Goal: Information Seeking & Learning: Find specific fact

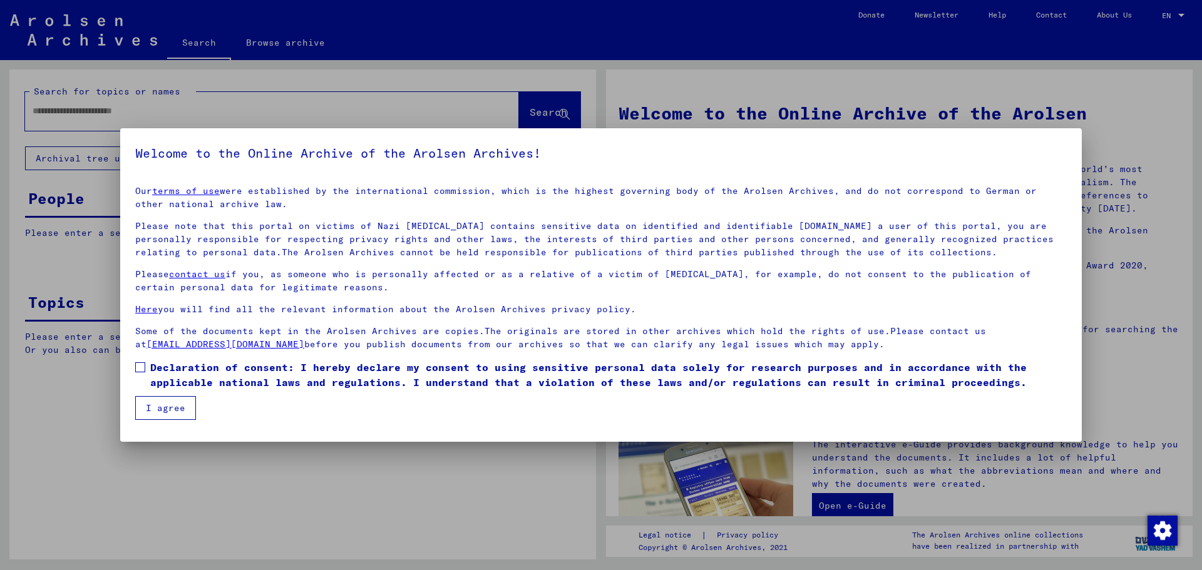
click at [138, 367] on span at bounding box center [140, 367] width 10 height 10
click at [160, 402] on button "I agree" at bounding box center [165, 408] width 61 height 24
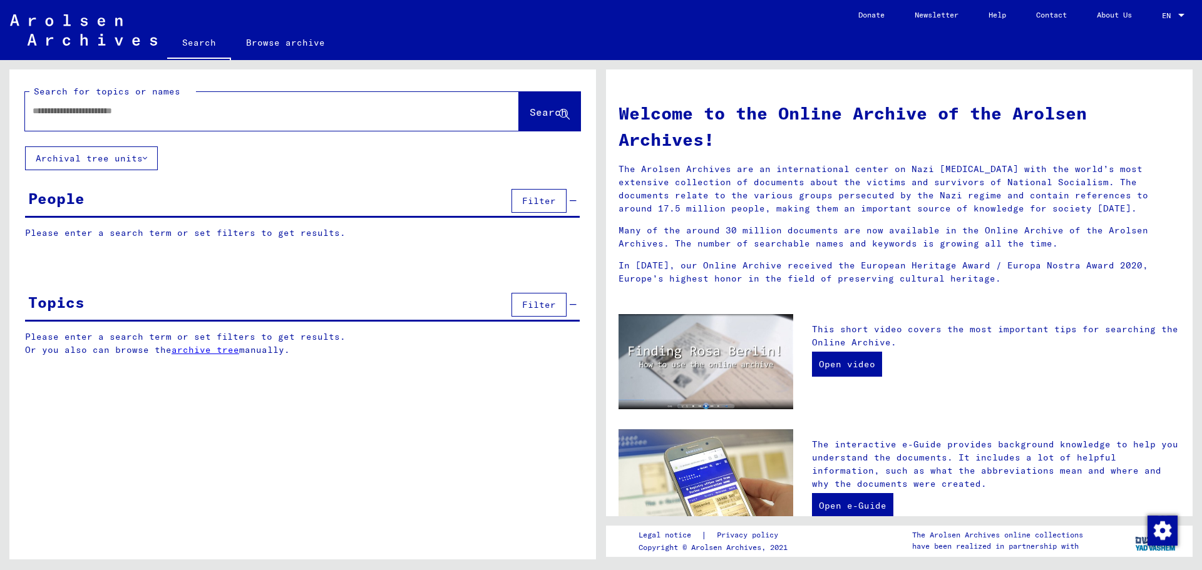
click at [72, 111] on input "text" at bounding box center [257, 111] width 449 height 13
paste input "******"
type input "**********"
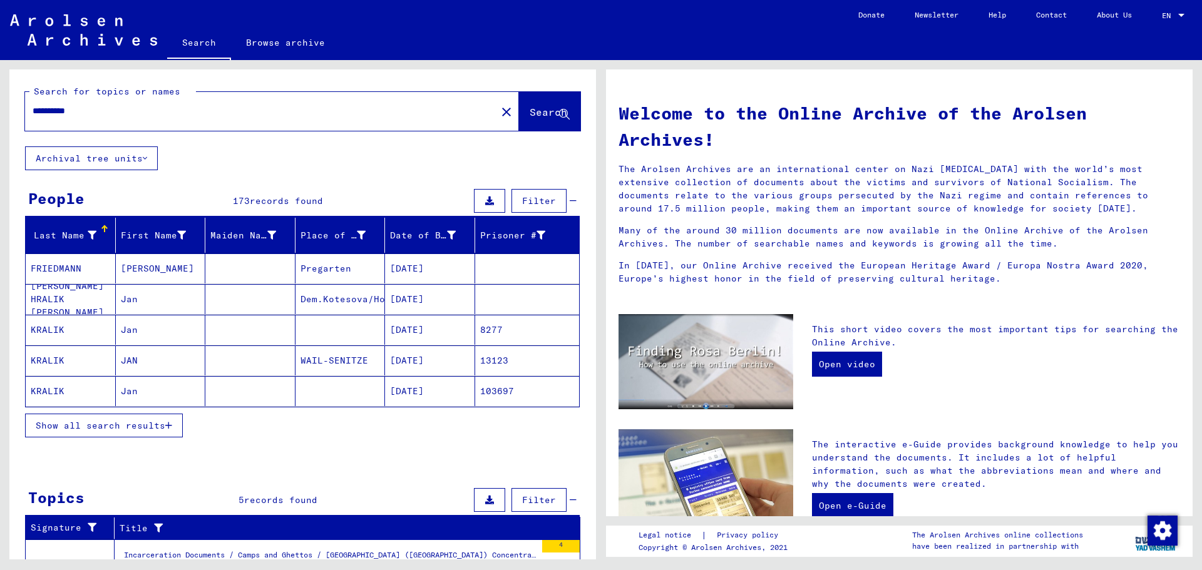
click at [429, 326] on mat-cell "[DATE]" at bounding box center [430, 330] width 90 height 30
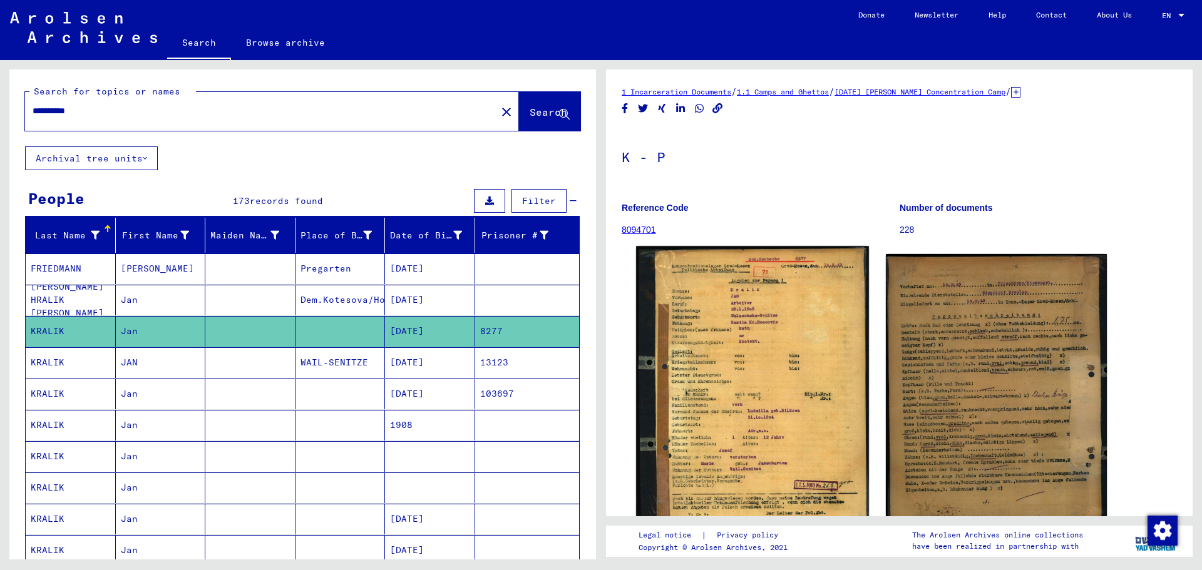
click at [819, 361] on img at bounding box center [752, 398] width 232 height 305
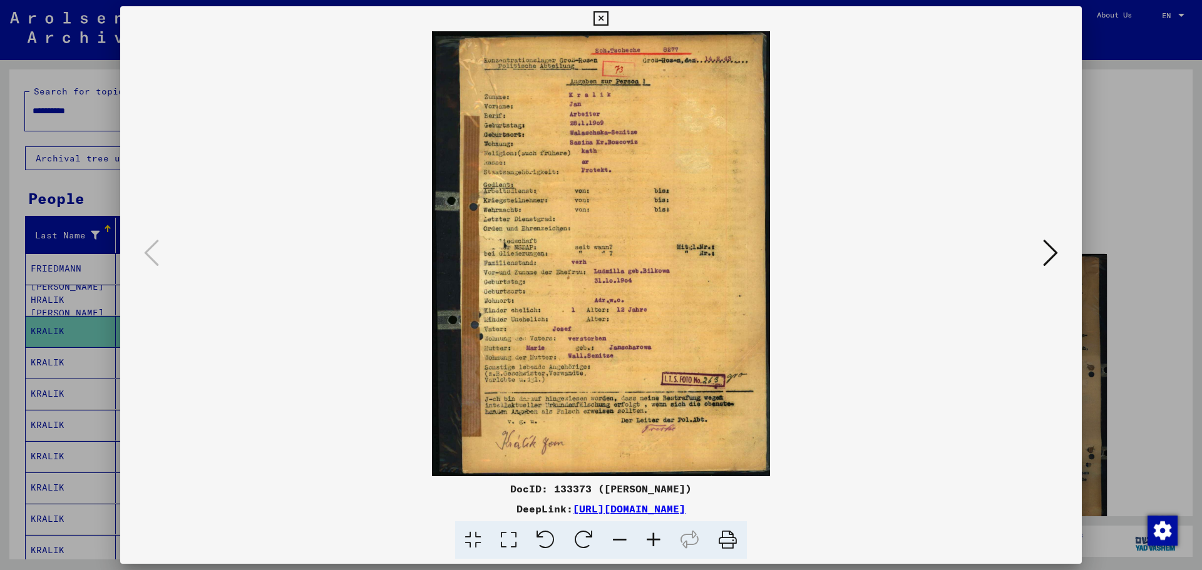
click at [1055, 249] on icon at bounding box center [1050, 253] width 15 height 30
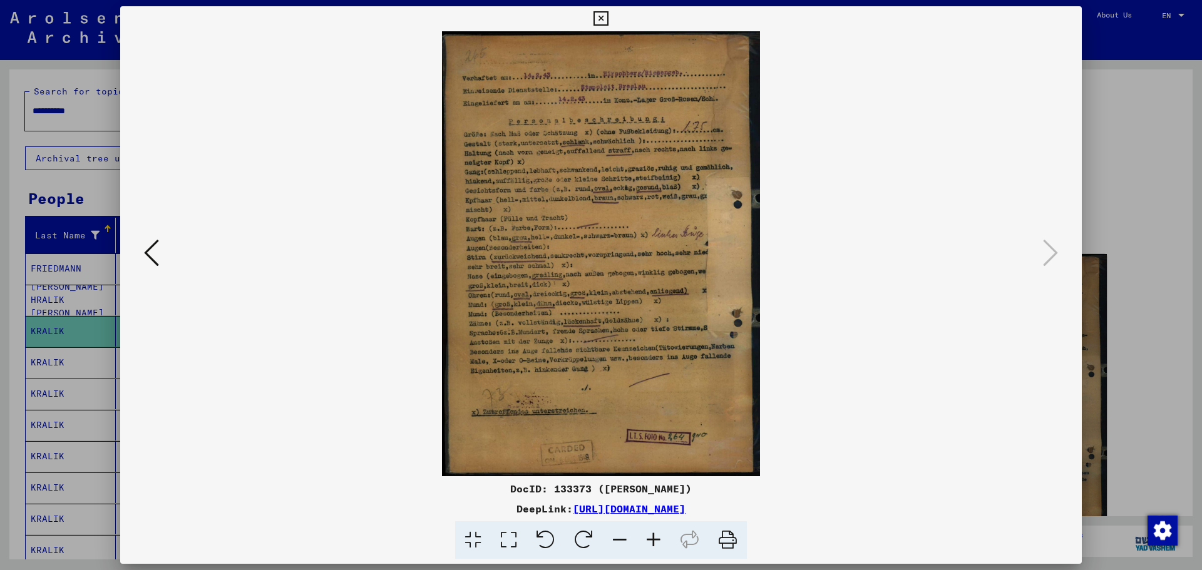
click at [1133, 264] on div at bounding box center [601, 285] width 1202 height 570
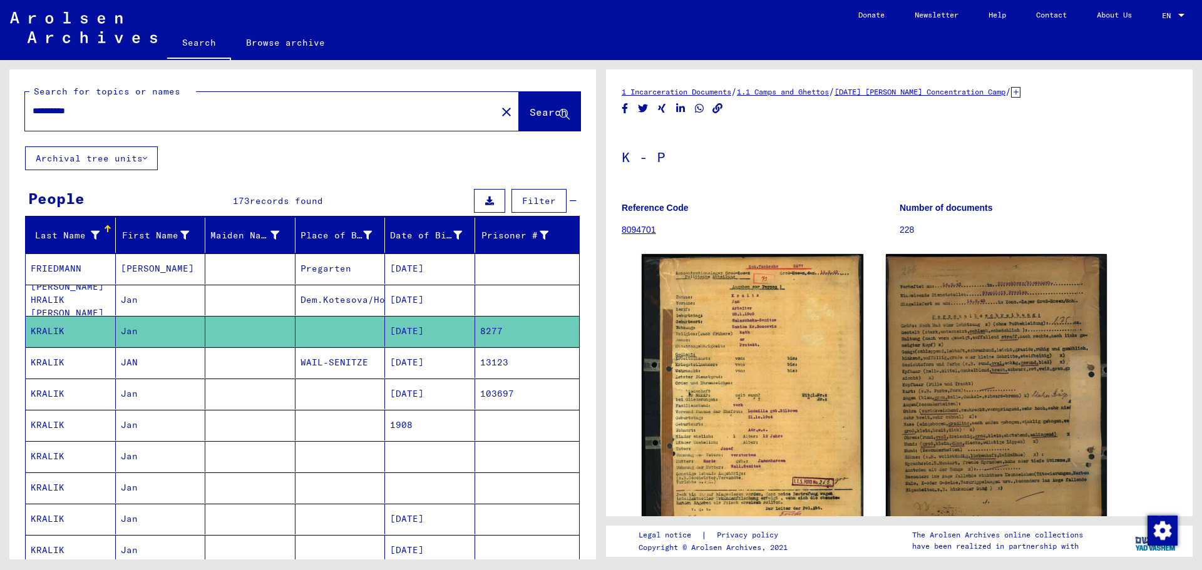
click at [434, 354] on mat-cell "[DATE]" at bounding box center [430, 362] width 90 height 31
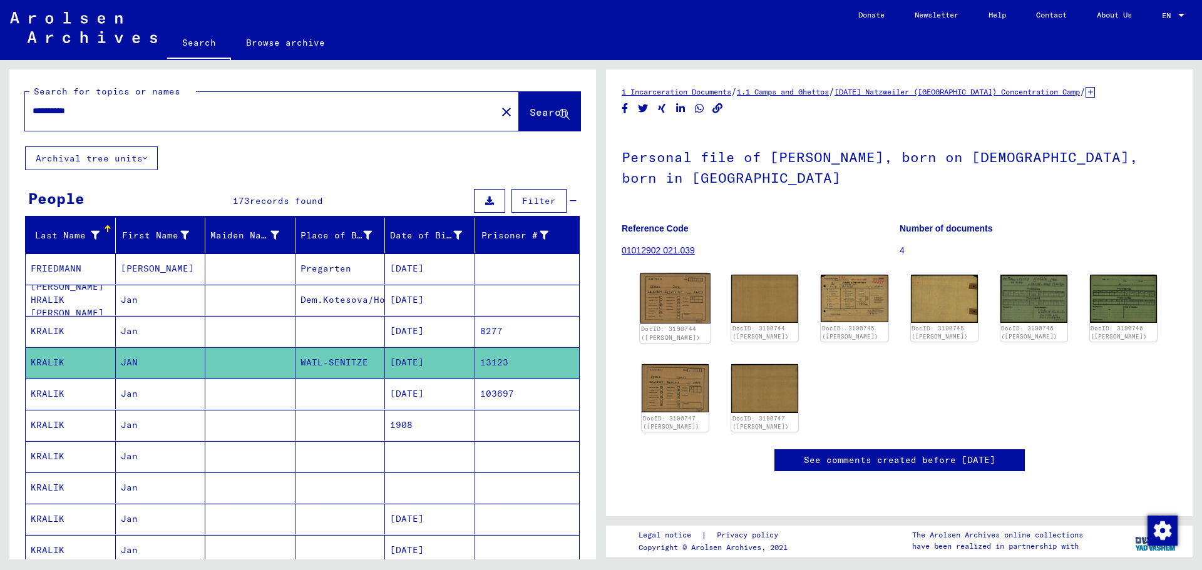
click at [698, 310] on img at bounding box center [675, 299] width 71 height 50
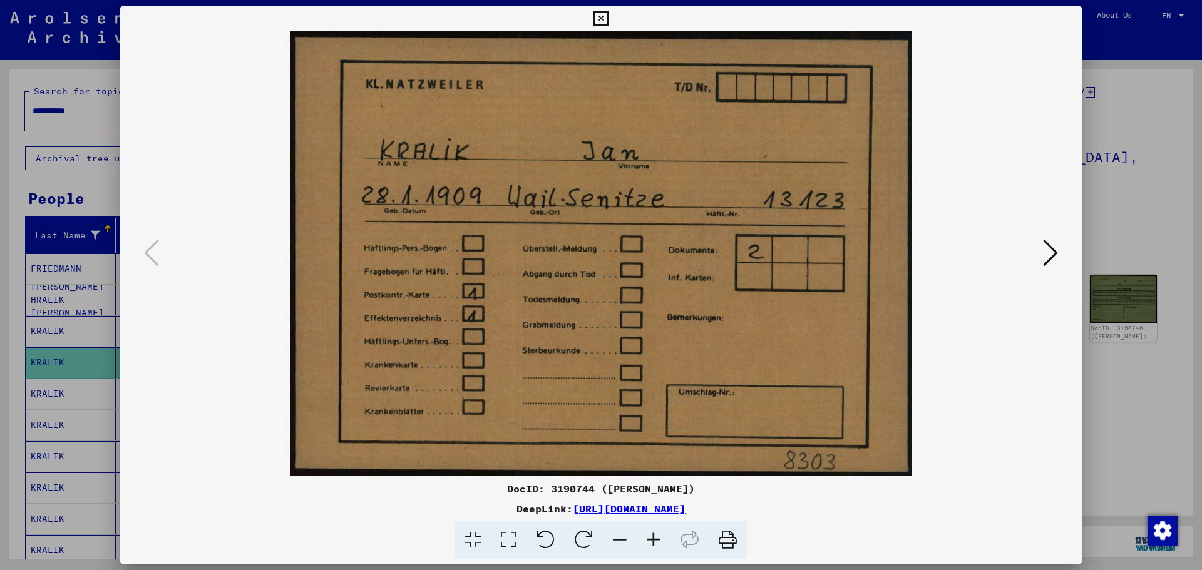
click at [1053, 246] on icon at bounding box center [1050, 253] width 15 height 30
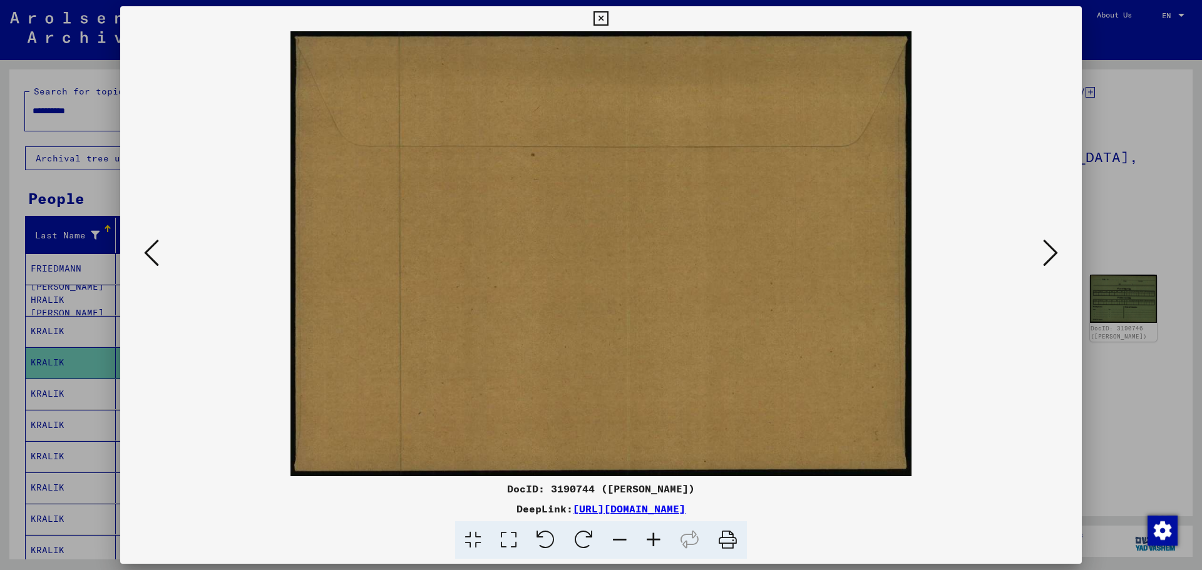
click at [1053, 246] on icon at bounding box center [1050, 253] width 15 height 30
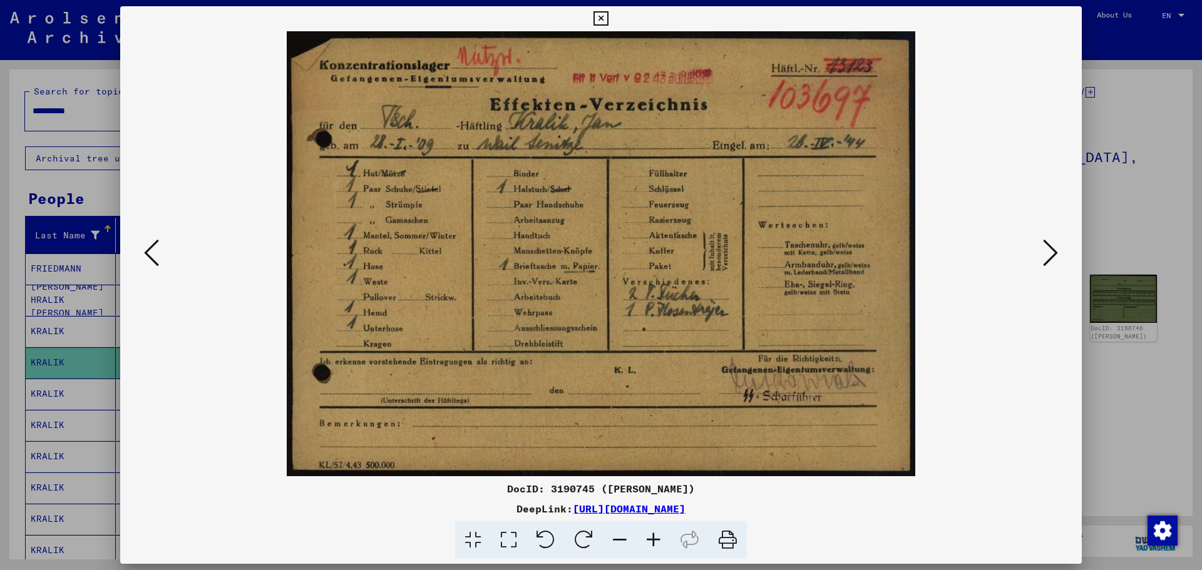
click at [1052, 252] on icon at bounding box center [1050, 253] width 15 height 30
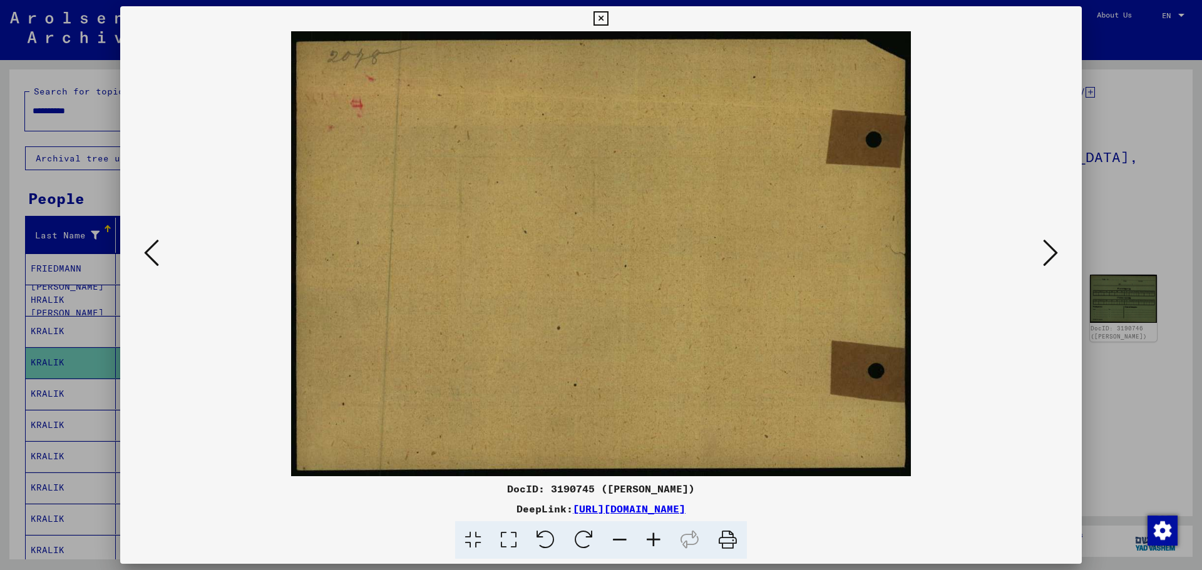
click at [1052, 252] on icon at bounding box center [1050, 253] width 15 height 30
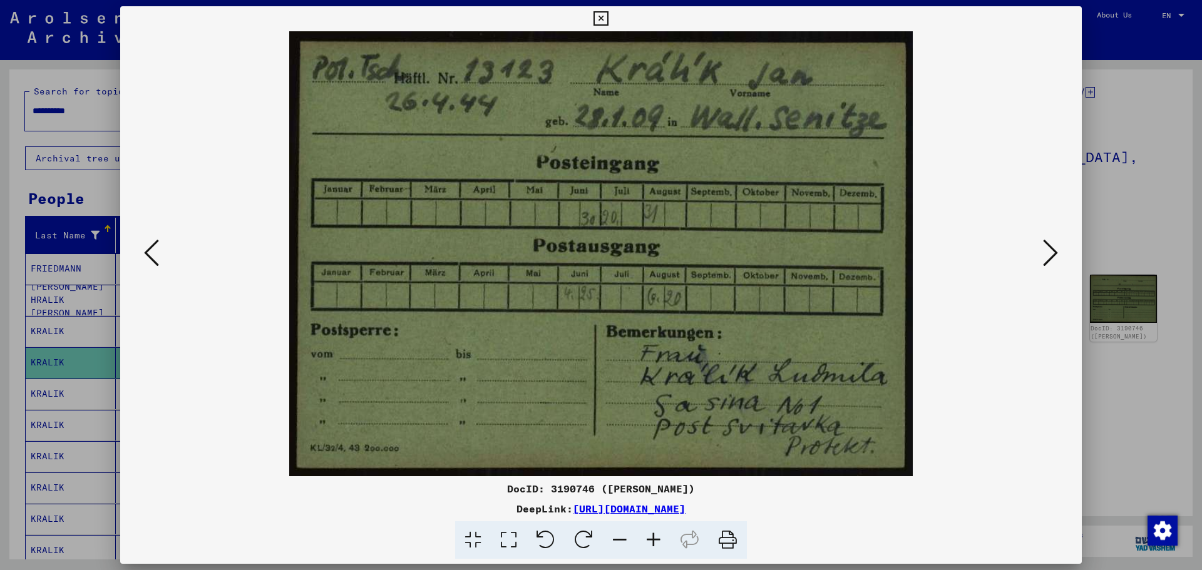
click at [1052, 243] on icon at bounding box center [1050, 253] width 15 height 30
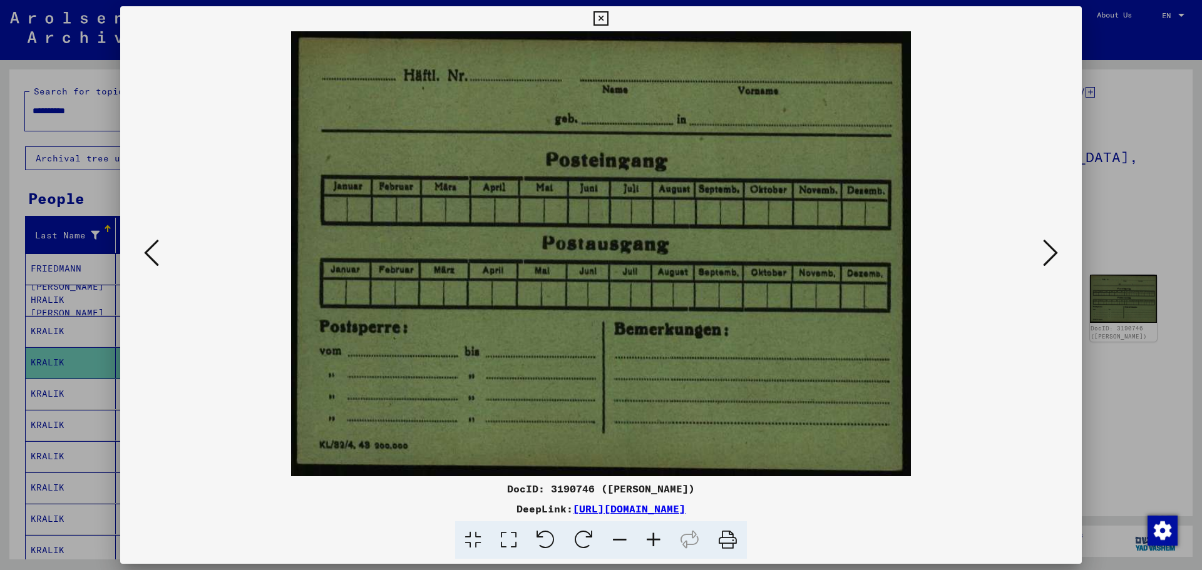
click at [1052, 243] on icon at bounding box center [1050, 253] width 15 height 30
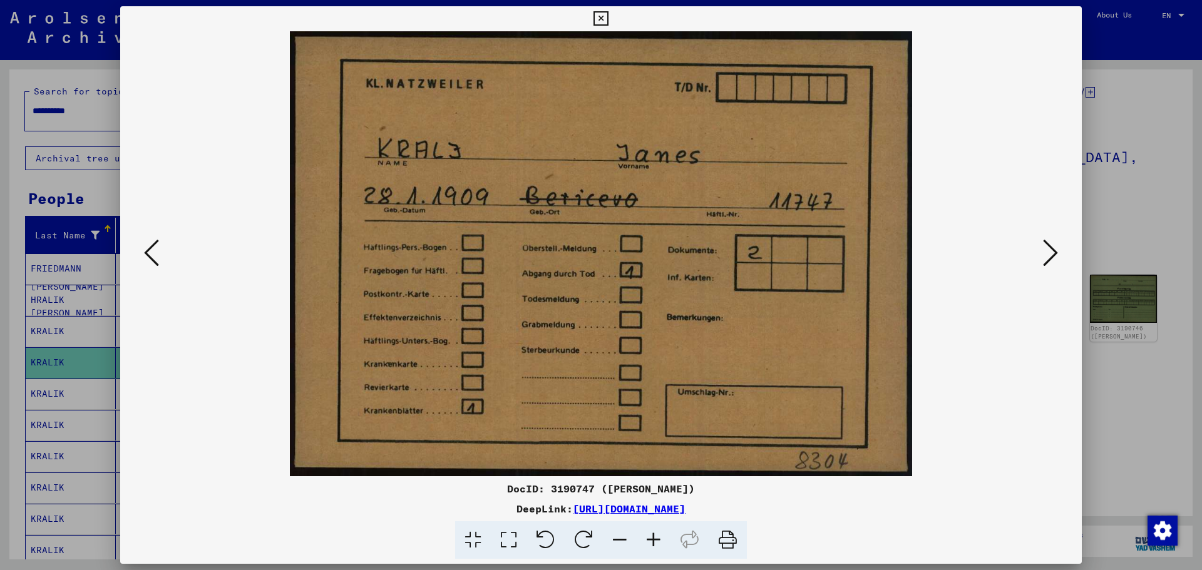
click at [1051, 243] on icon at bounding box center [1050, 253] width 15 height 30
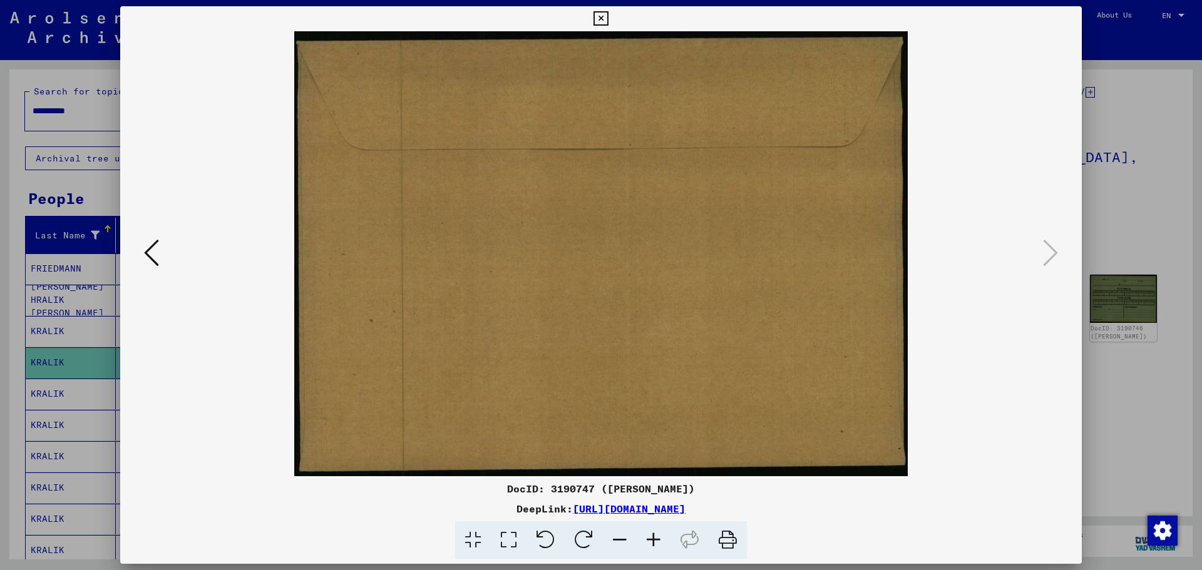
click at [1145, 221] on div at bounding box center [601, 285] width 1202 height 570
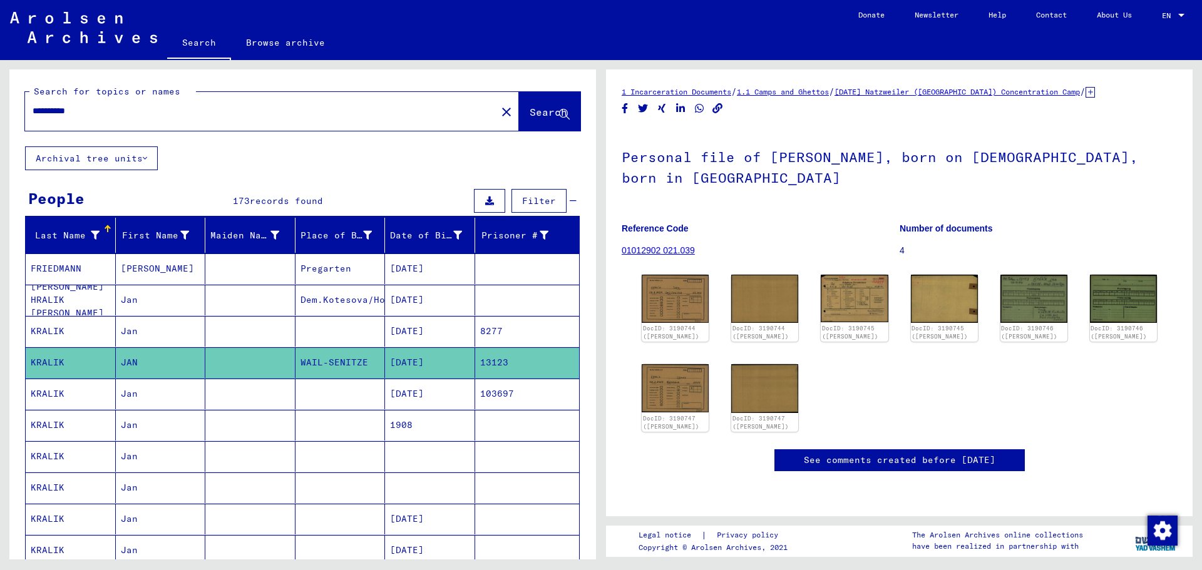
click at [414, 391] on mat-cell "[DATE]" at bounding box center [430, 394] width 90 height 31
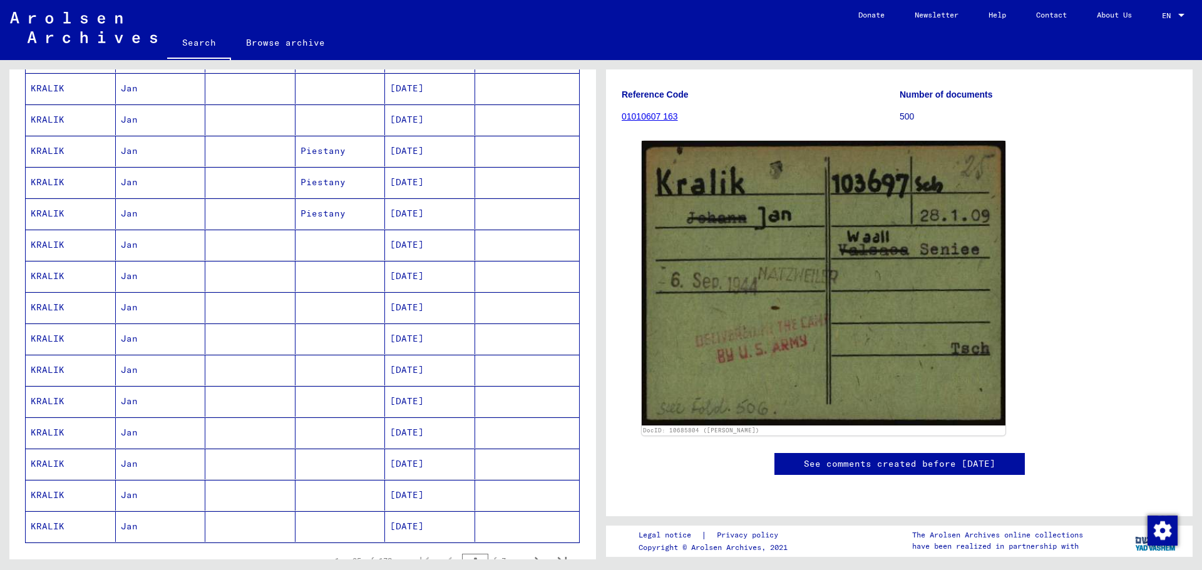
scroll to position [563, 0]
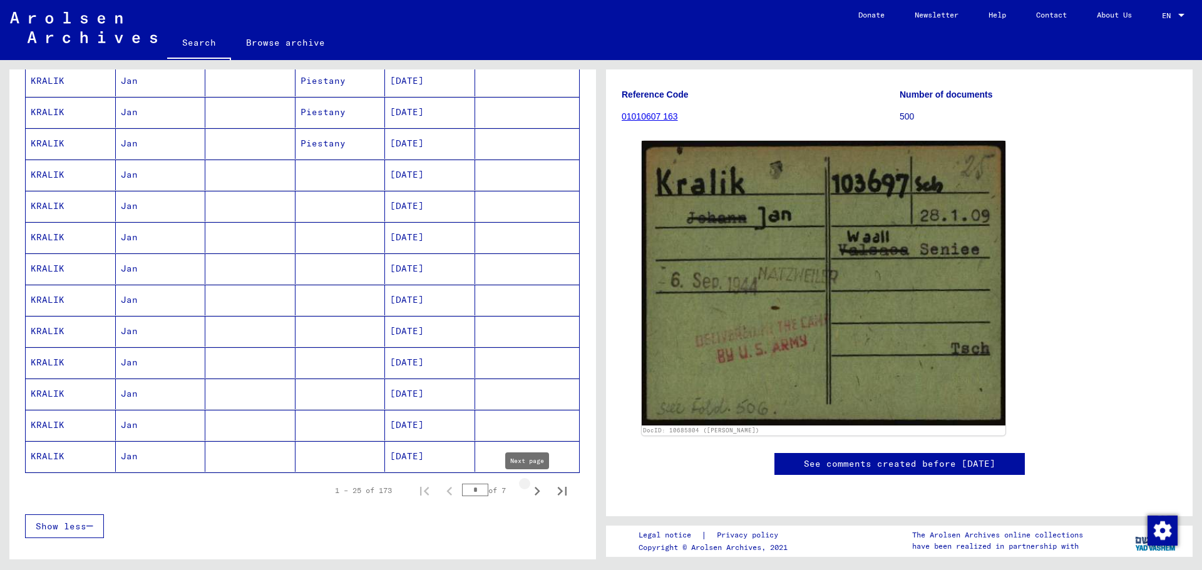
click at [528, 487] on icon "Next page" at bounding box center [537, 492] width 18 height 18
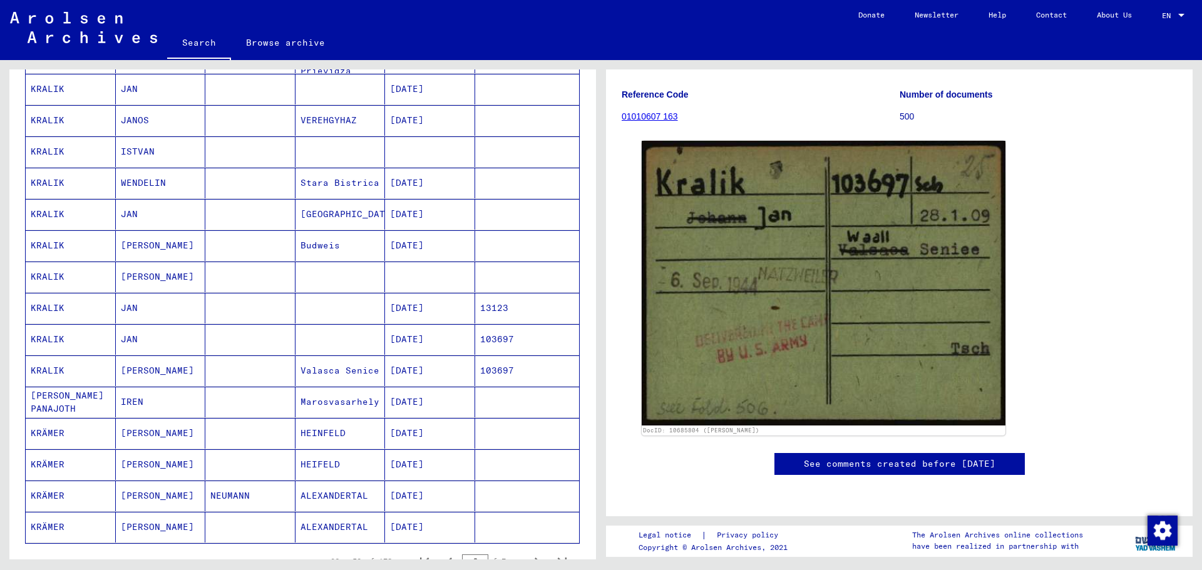
scroll to position [501, 0]
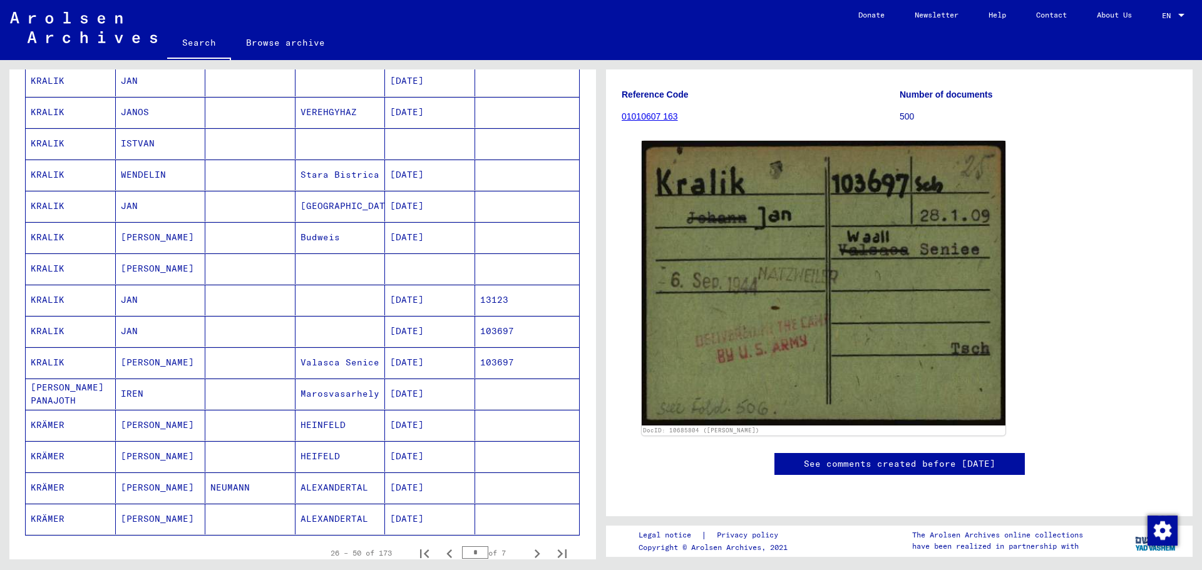
click at [433, 297] on mat-cell "[DATE]" at bounding box center [430, 300] width 90 height 31
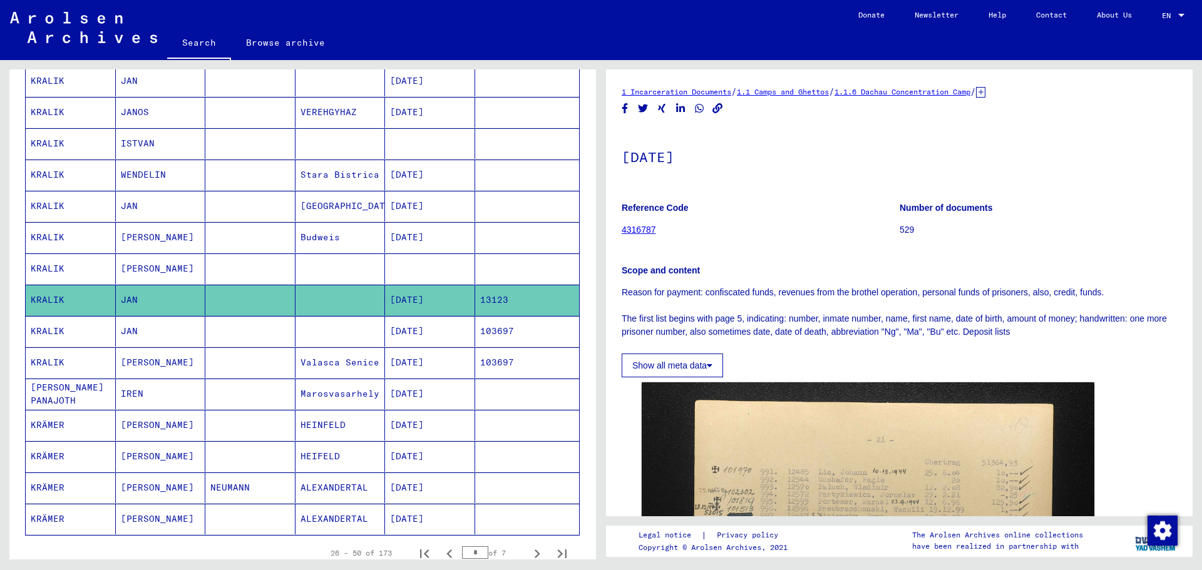
click at [427, 328] on mat-cell "[DATE]" at bounding box center [430, 331] width 90 height 31
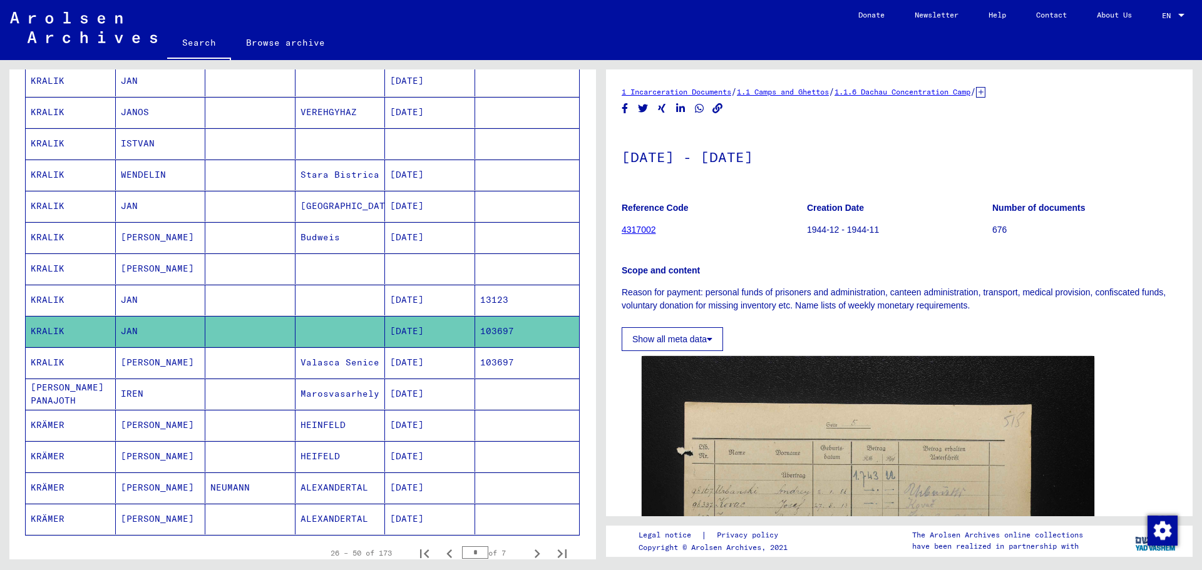
click at [421, 360] on mat-cell "[DATE]" at bounding box center [430, 362] width 90 height 31
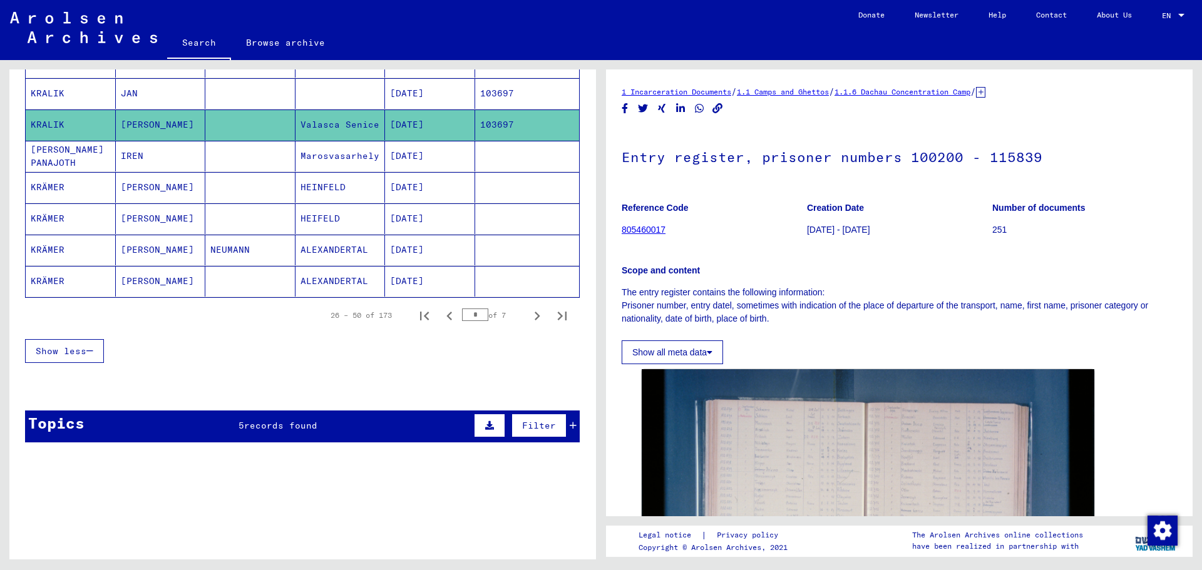
scroll to position [751, 0]
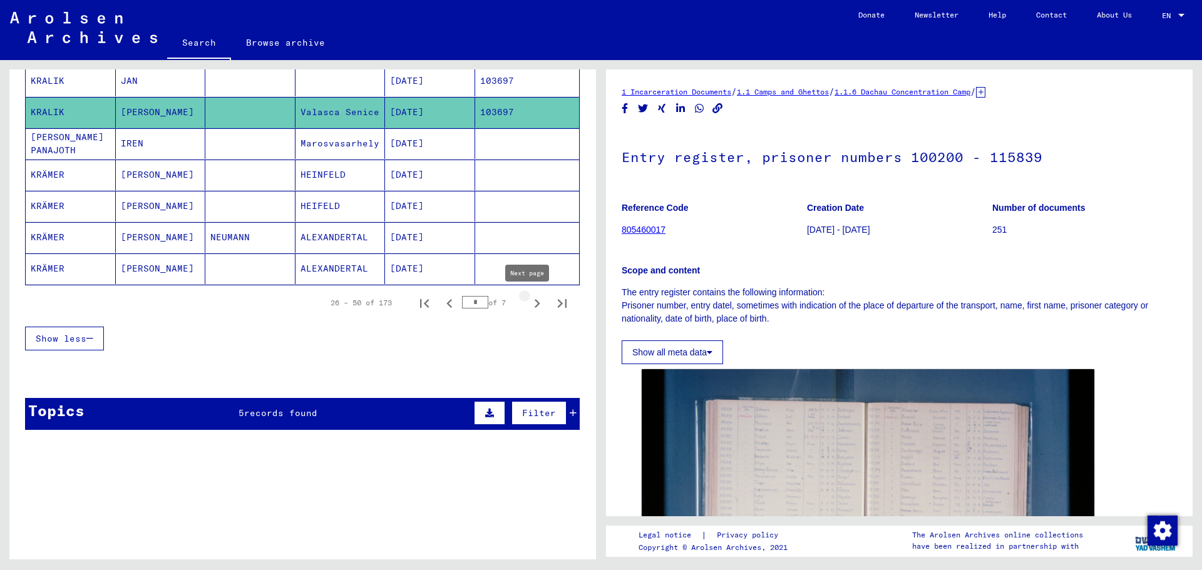
click at [528, 299] on icon "Next page" at bounding box center [537, 304] width 18 height 18
type input "*"
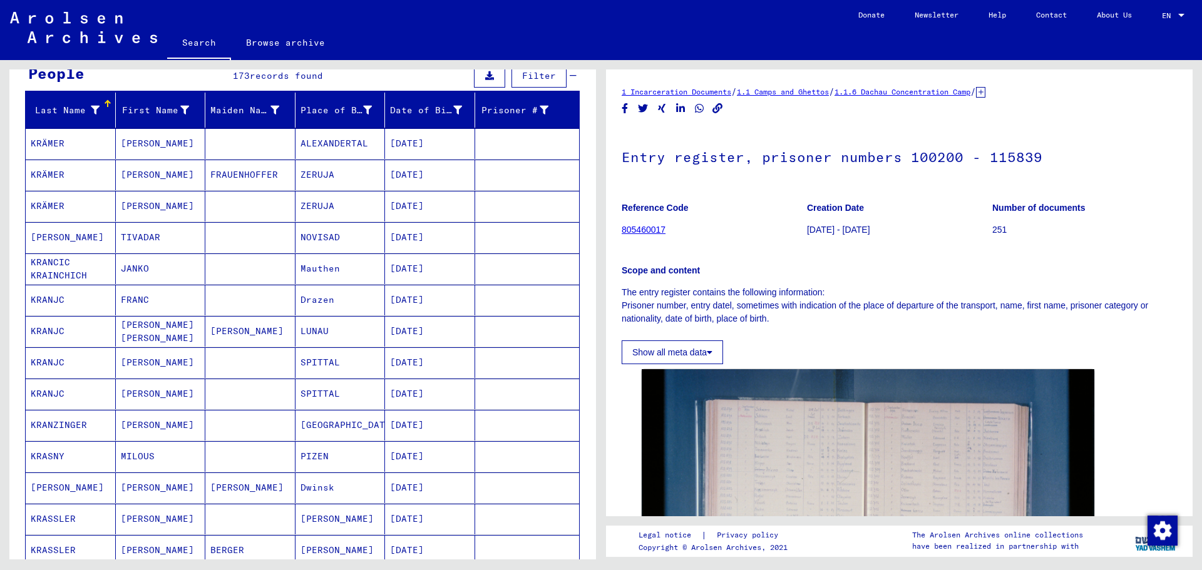
scroll to position [0, 0]
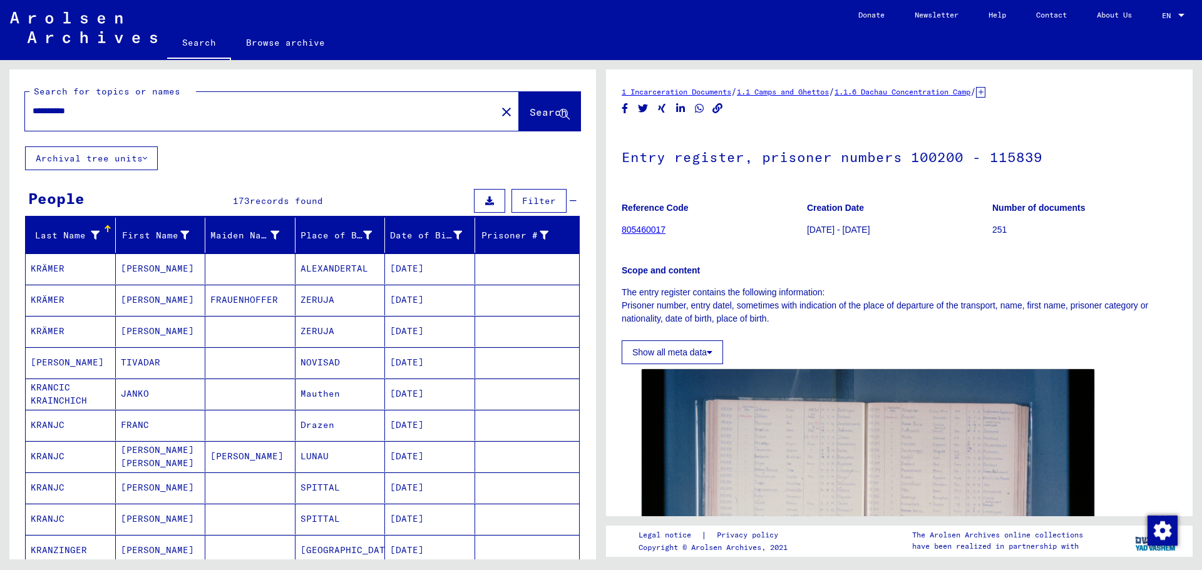
drag, startPoint x: 110, startPoint y: 115, endPoint x: 0, endPoint y: 90, distance: 113.0
click at [0, 90] on div "**********" at bounding box center [300, 309] width 601 height 499
paste input "text"
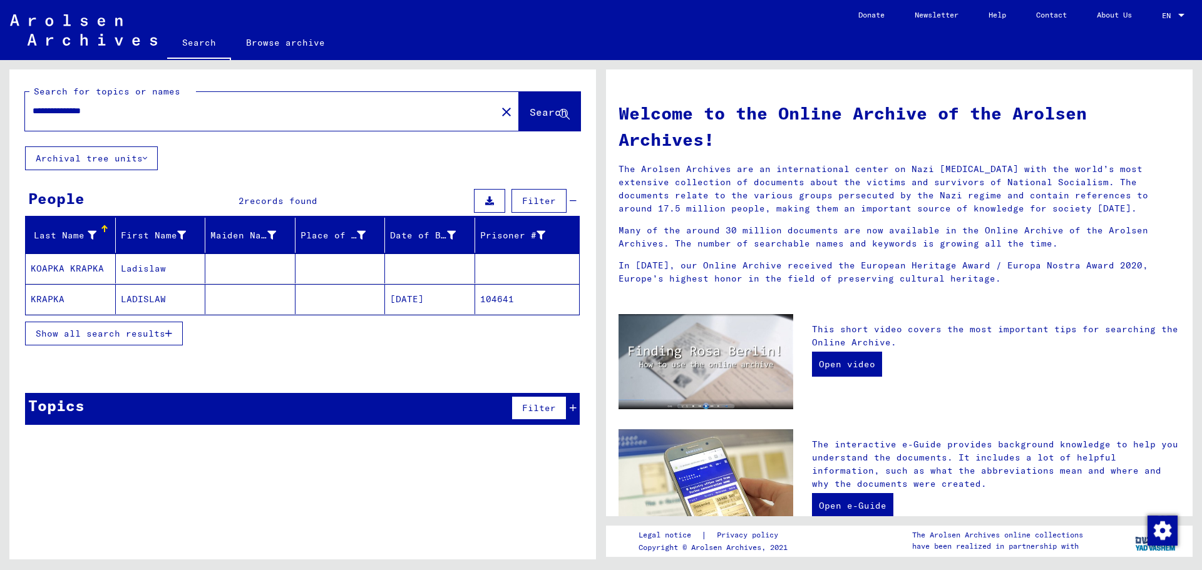
click at [138, 264] on mat-cell "Ladislaw" at bounding box center [161, 268] width 90 height 30
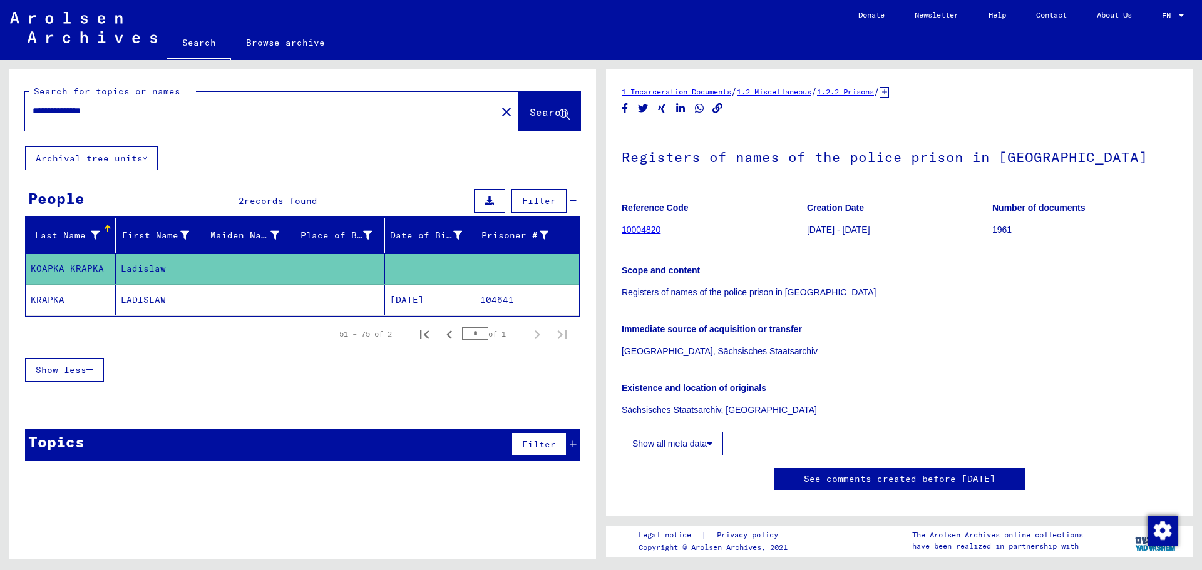
click at [141, 295] on mat-cell "LADISLAW" at bounding box center [161, 300] width 90 height 31
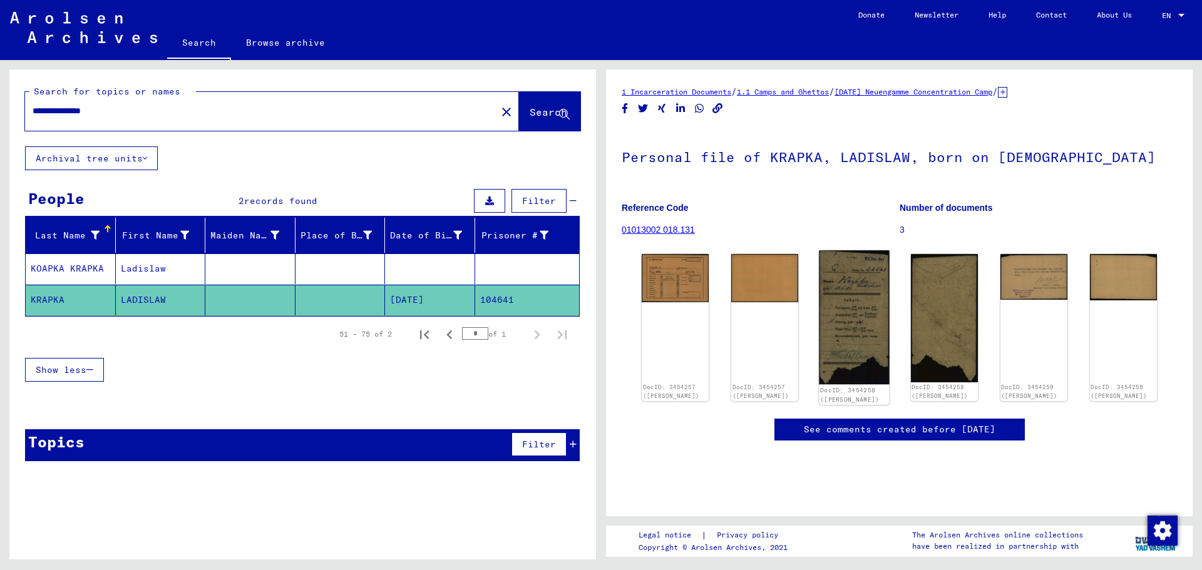
click at [840, 323] on img at bounding box center [854, 317] width 71 height 135
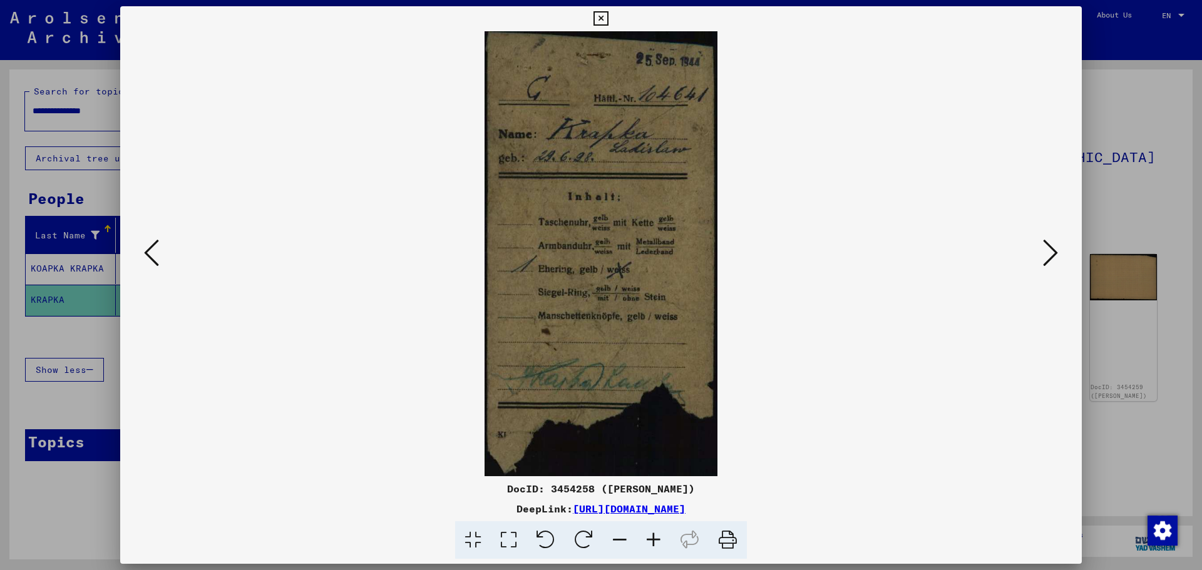
click at [1047, 250] on icon at bounding box center [1050, 253] width 15 height 30
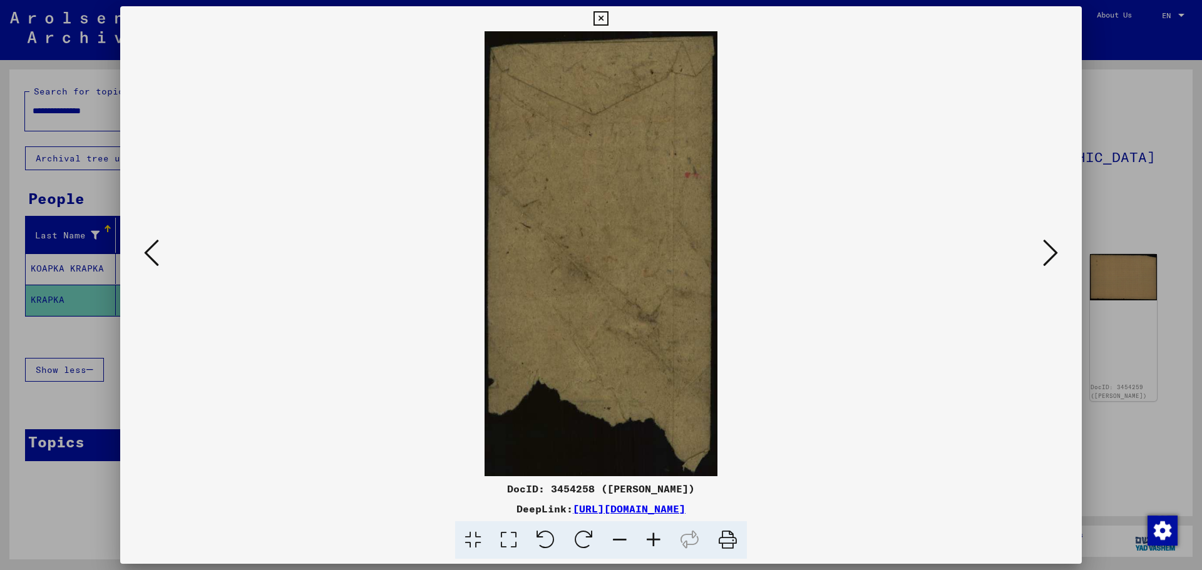
click at [1047, 250] on icon at bounding box center [1050, 253] width 15 height 30
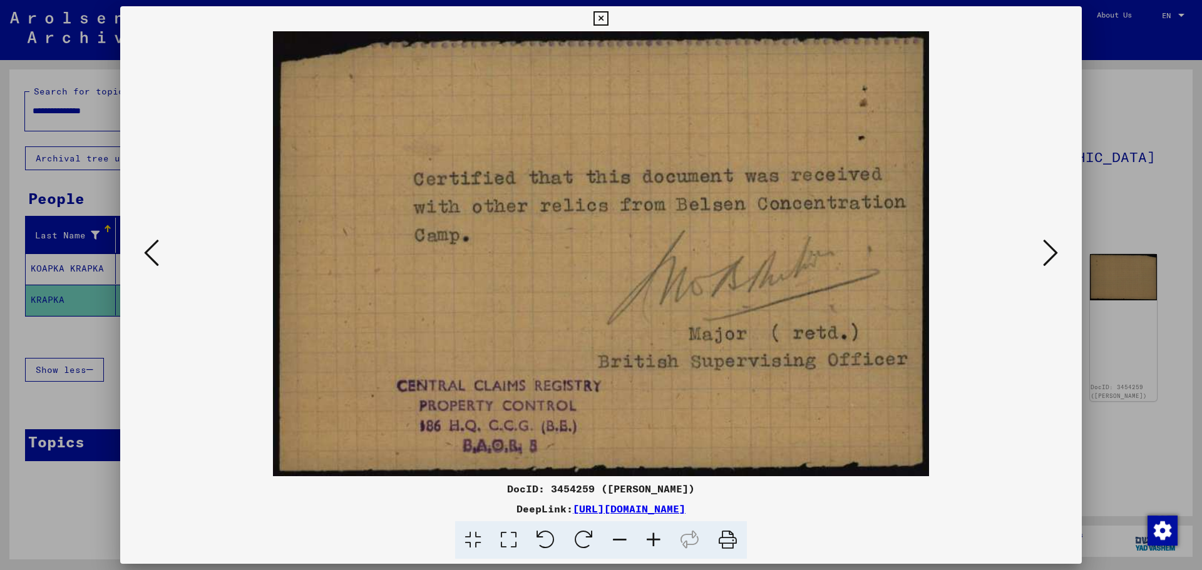
click at [1055, 255] on icon at bounding box center [1050, 253] width 15 height 30
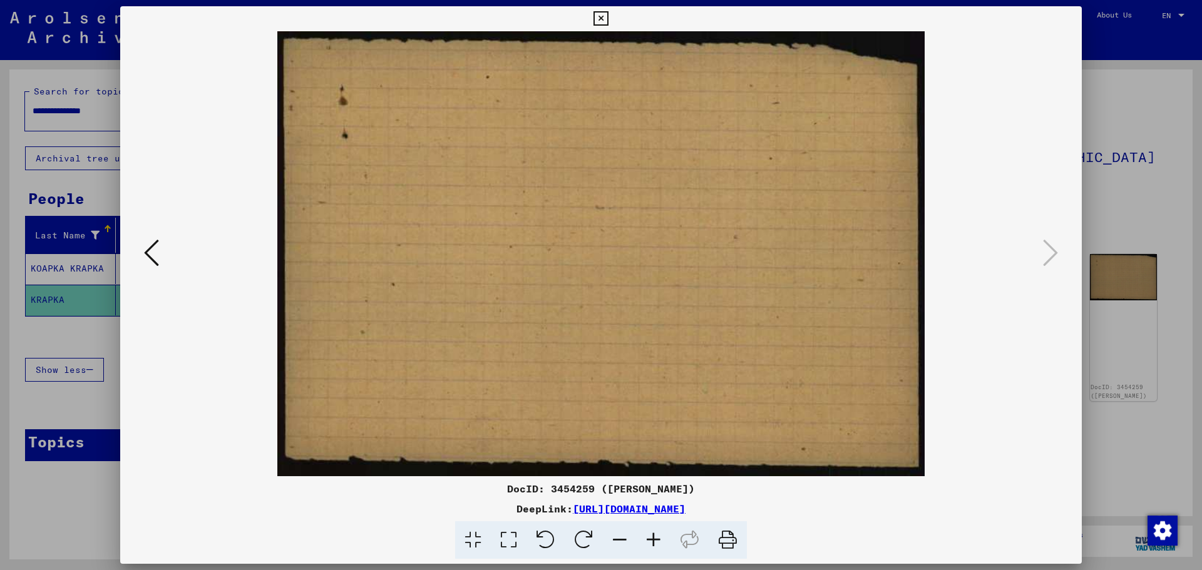
click at [1125, 229] on div at bounding box center [601, 285] width 1202 height 570
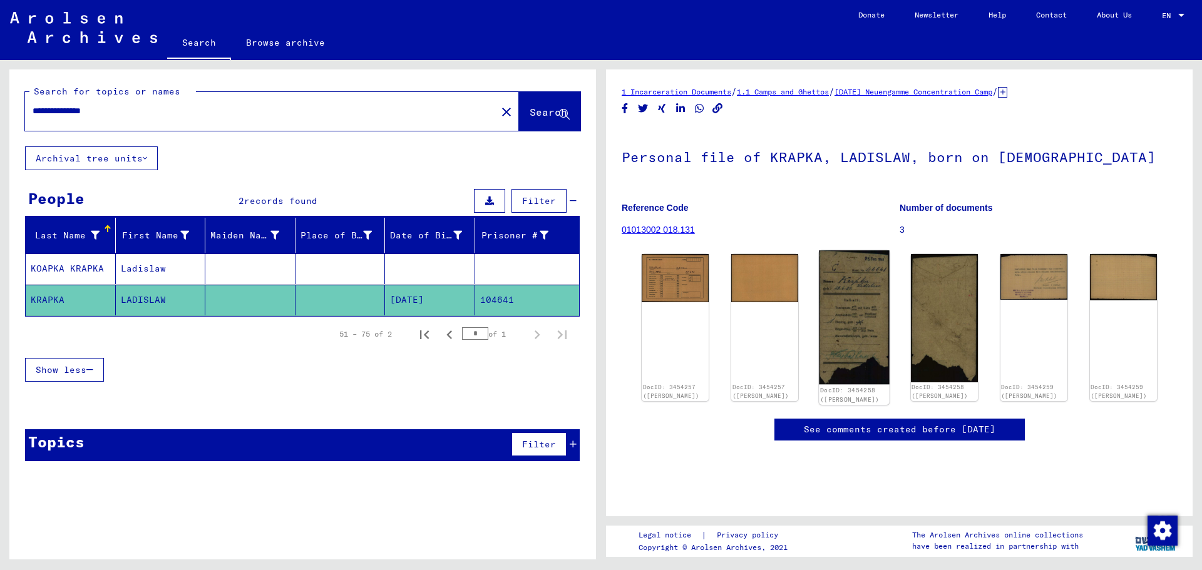
click at [837, 295] on img at bounding box center [854, 317] width 71 height 135
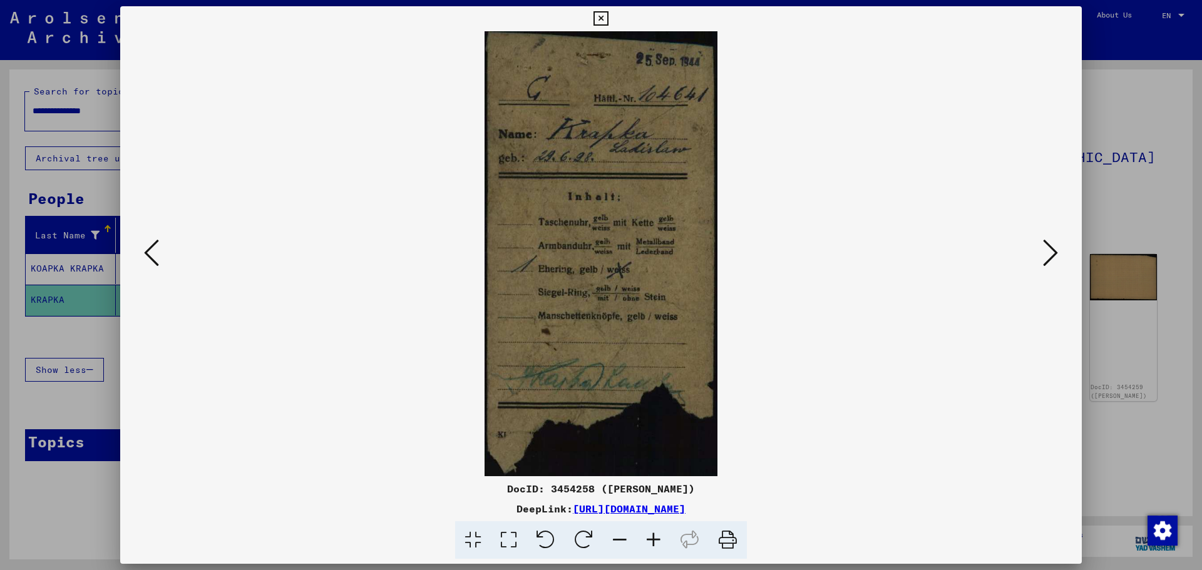
click at [1110, 178] on div at bounding box center [601, 285] width 1202 height 570
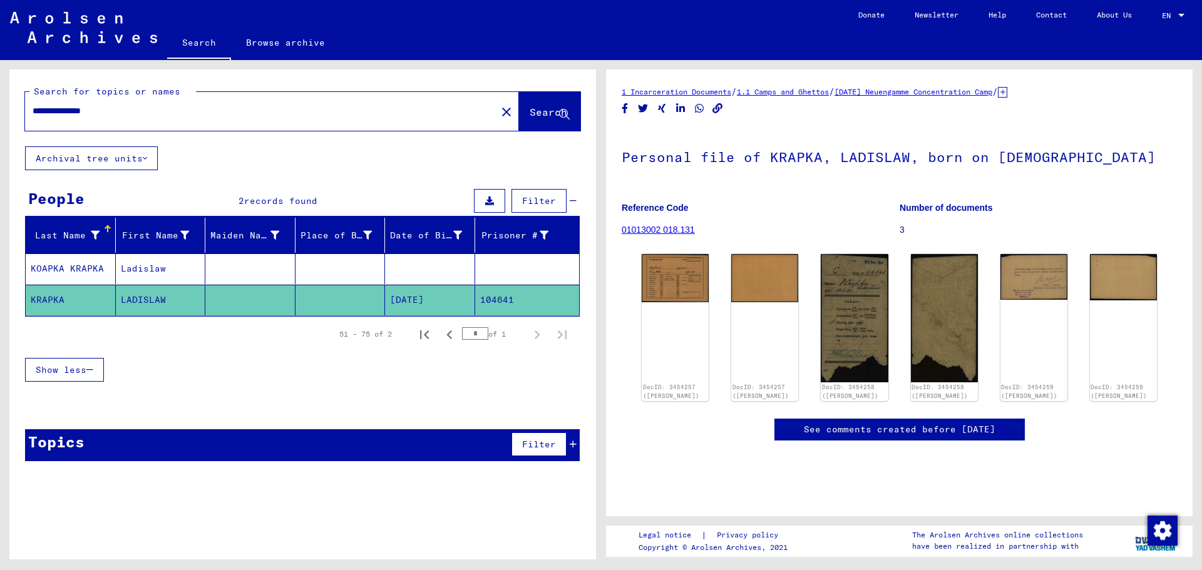
drag, startPoint x: 120, startPoint y: 116, endPoint x: 26, endPoint y: 114, distance: 93.9
click at [26, 114] on div "**********" at bounding box center [257, 111] width 464 height 28
paste input "text"
type input "**********"
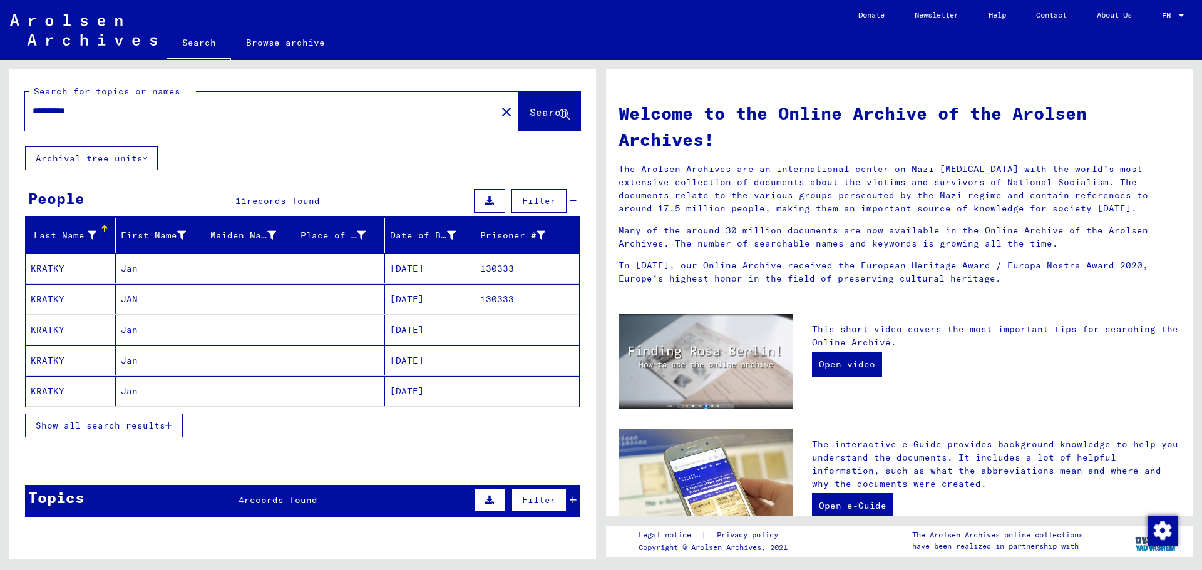
click at [116, 422] on span "Show all search results" at bounding box center [101, 425] width 130 height 11
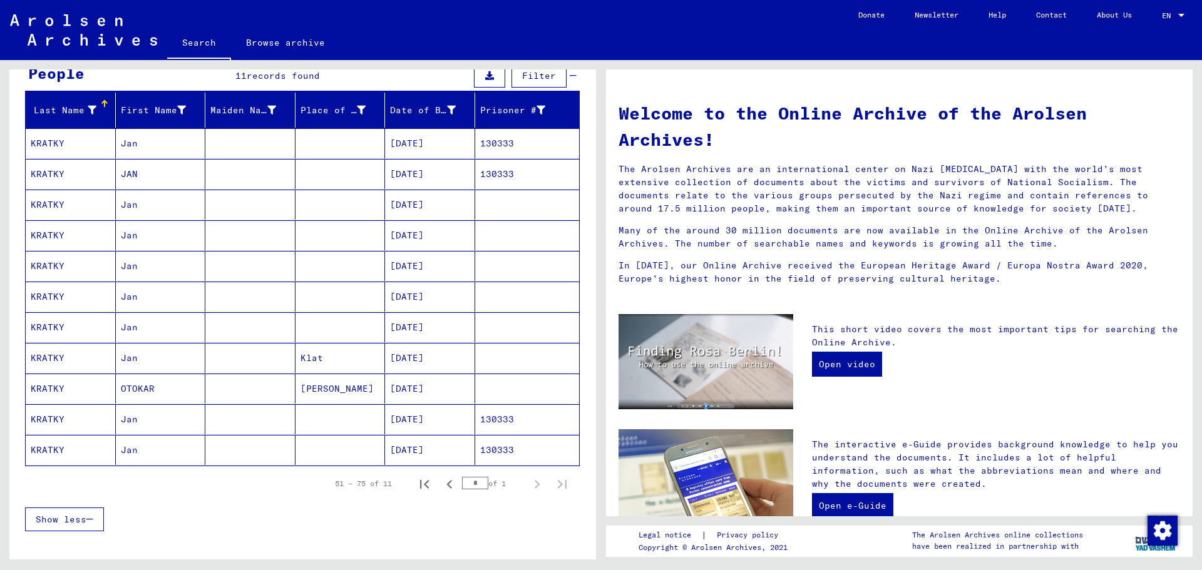
scroll to position [188, 0]
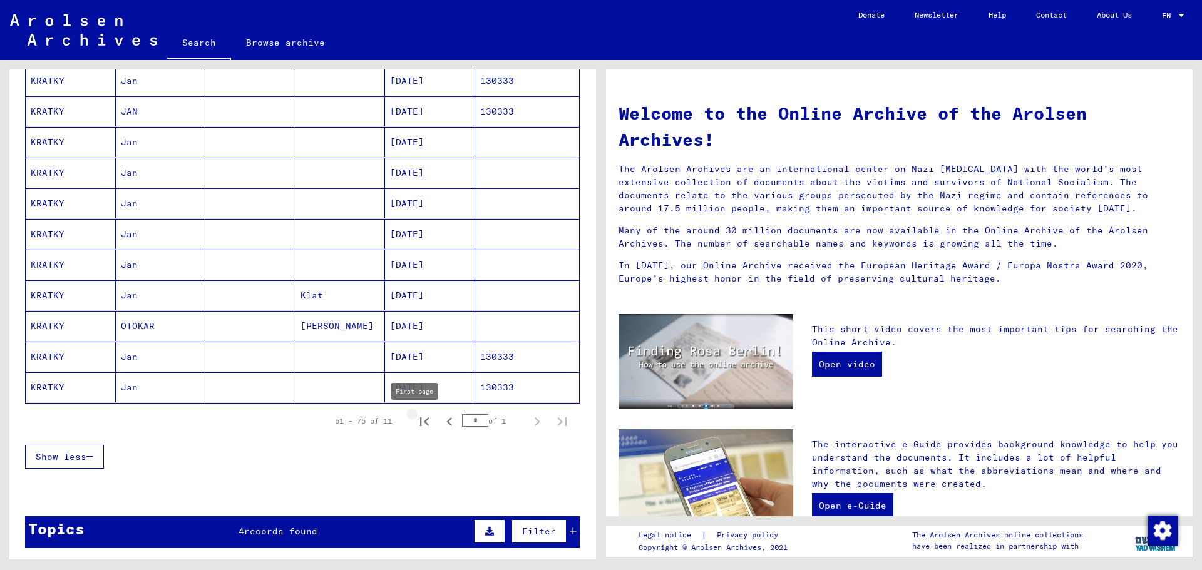
click at [420, 419] on icon "First page" at bounding box center [424, 421] width 9 height 9
type input "*"
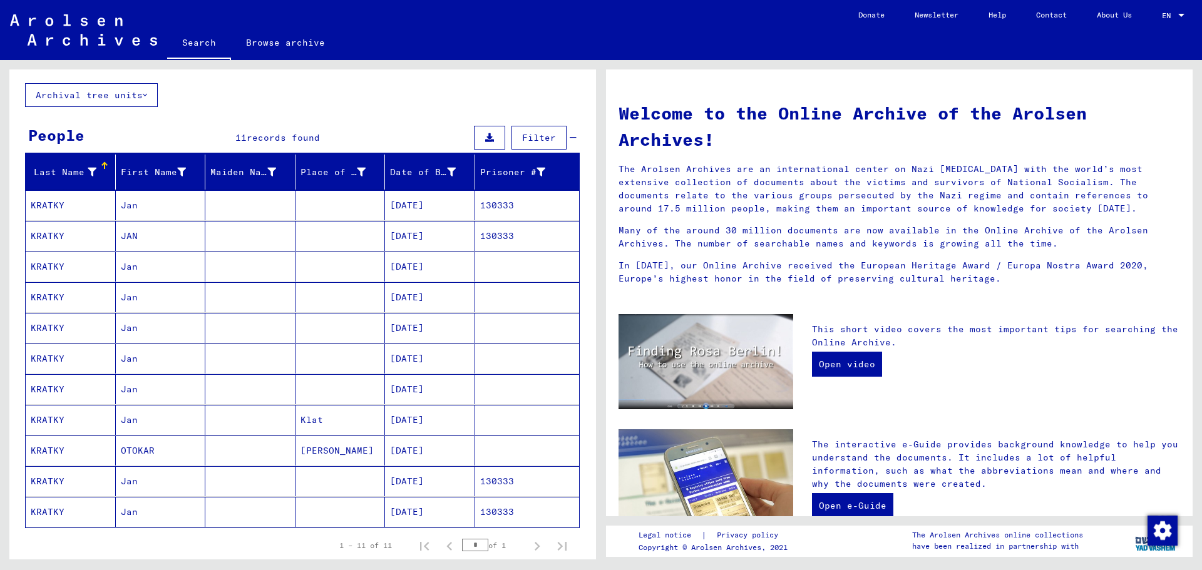
scroll to position [63, 0]
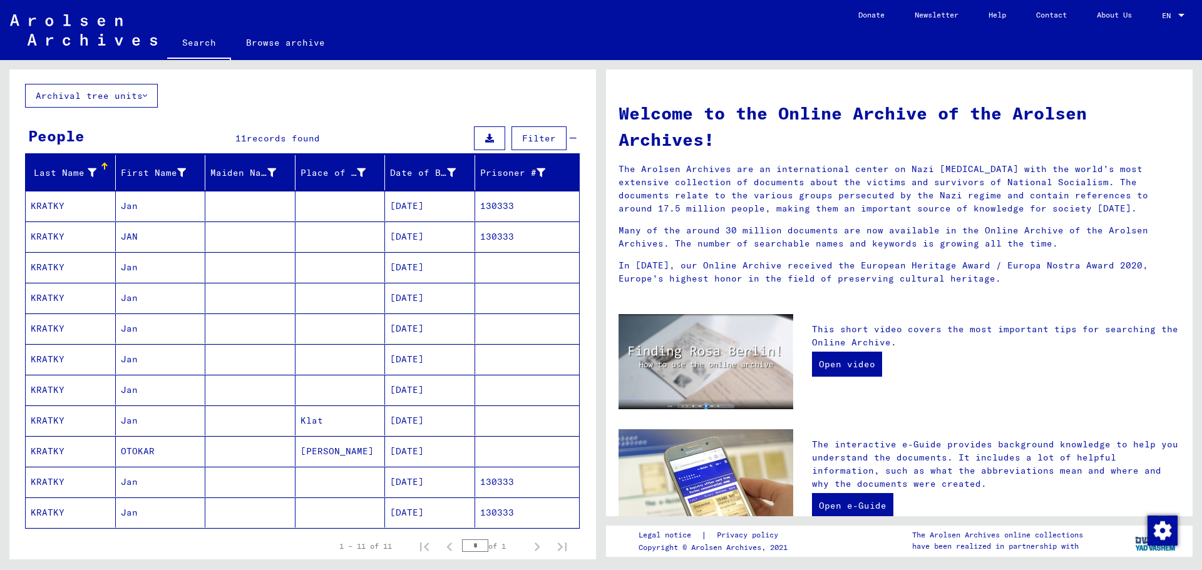
click at [429, 201] on mat-cell "[DATE]" at bounding box center [430, 206] width 90 height 30
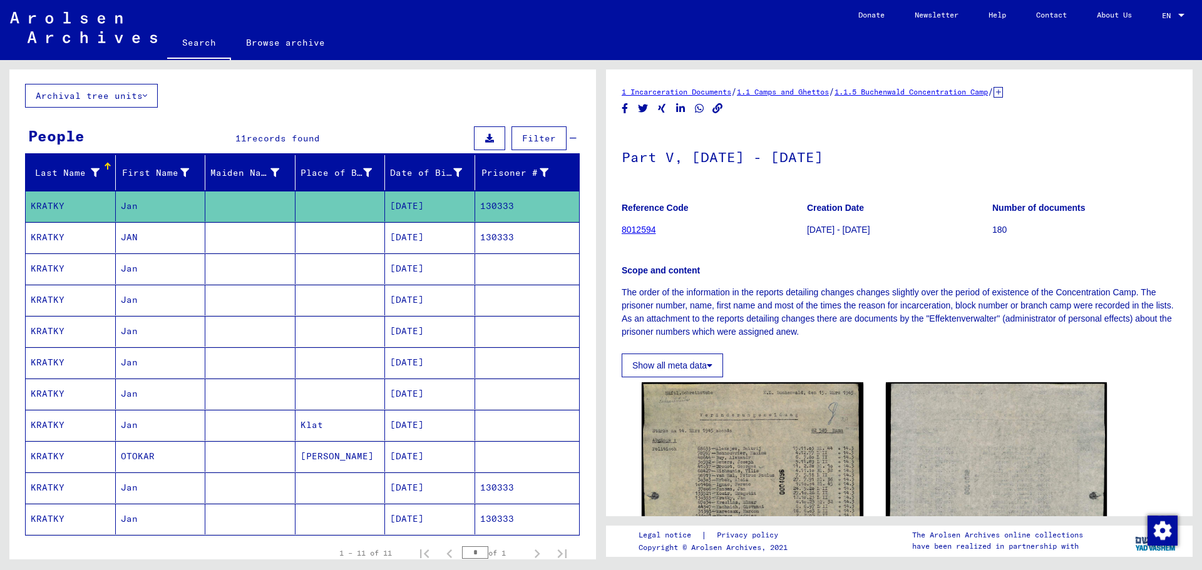
click at [419, 233] on mat-cell "[DATE]" at bounding box center [430, 237] width 90 height 31
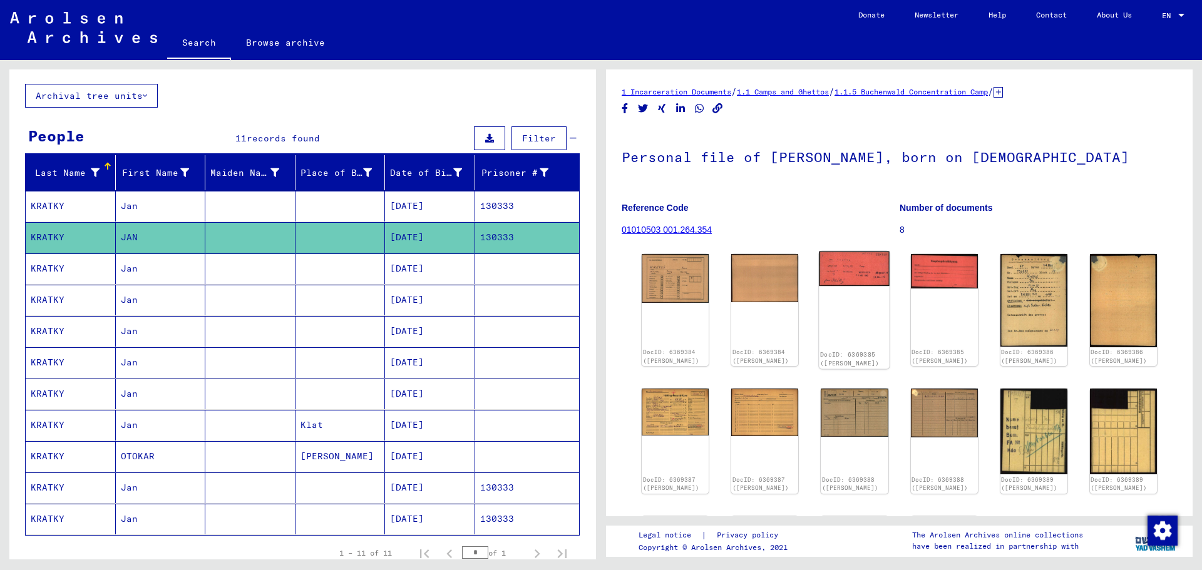
click at [845, 272] on img at bounding box center [854, 269] width 71 height 34
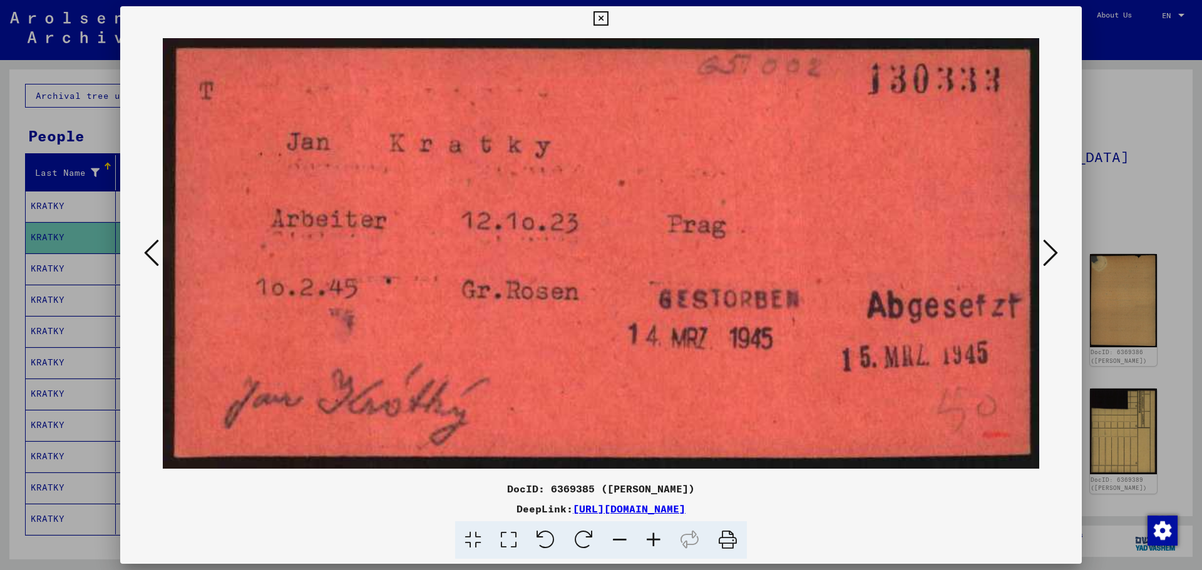
click at [1046, 244] on icon at bounding box center [1050, 253] width 15 height 30
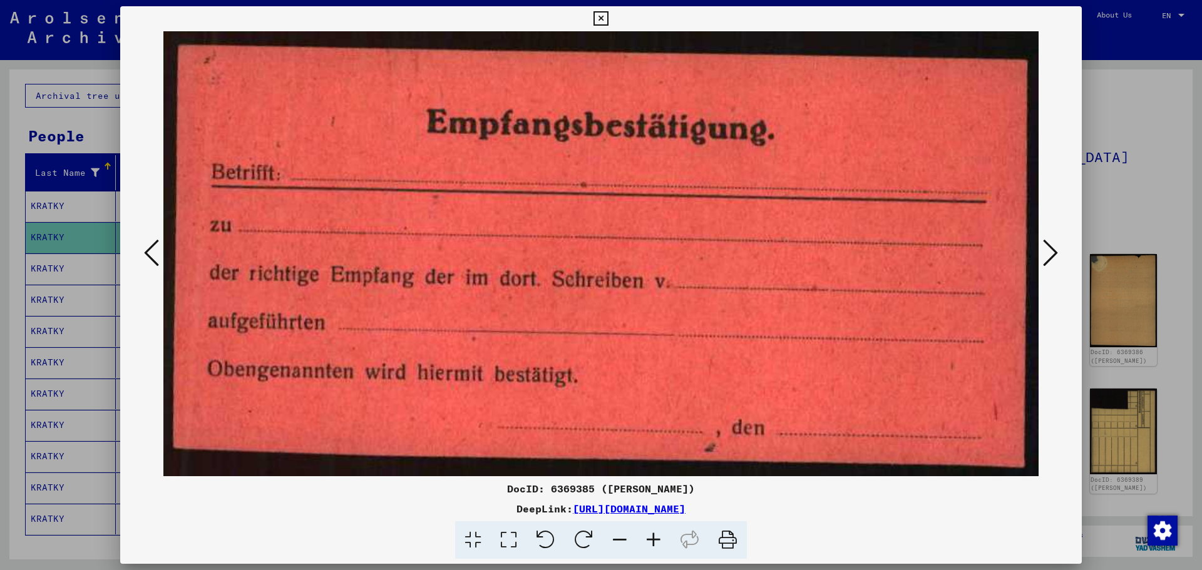
click at [1046, 244] on icon at bounding box center [1050, 253] width 15 height 30
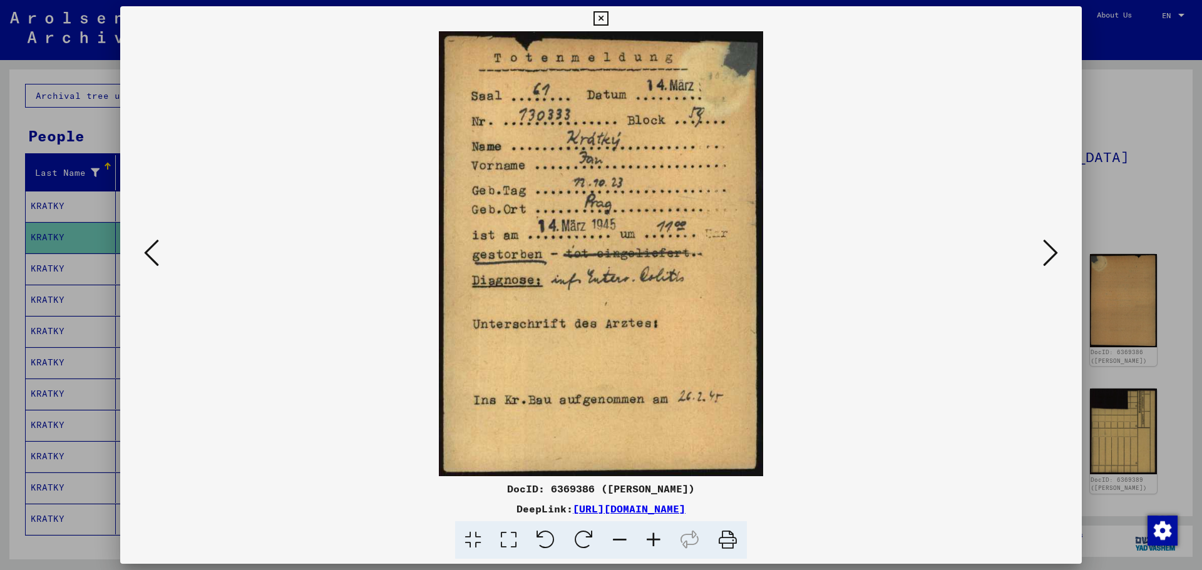
click at [1046, 244] on icon at bounding box center [1050, 253] width 15 height 30
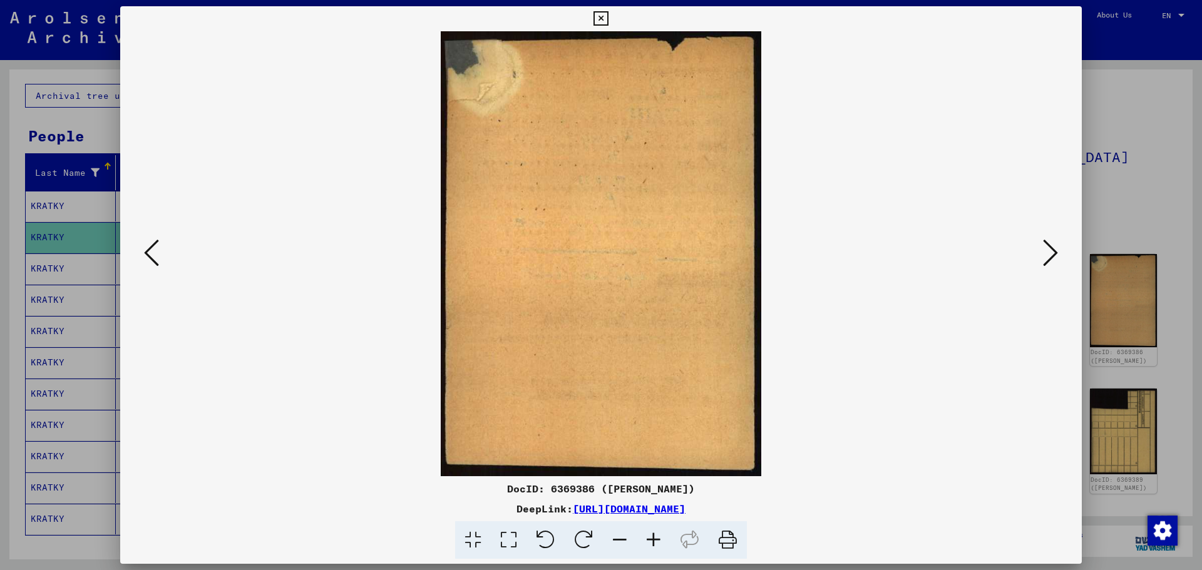
click at [1046, 244] on icon at bounding box center [1050, 253] width 15 height 30
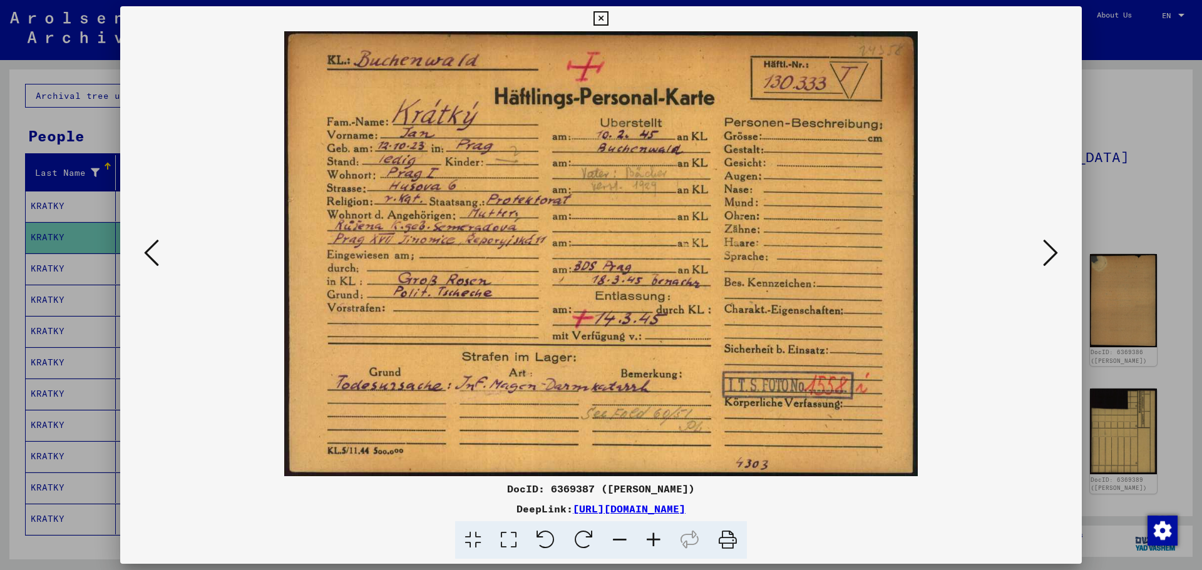
click at [1125, 134] on div at bounding box center [601, 285] width 1202 height 570
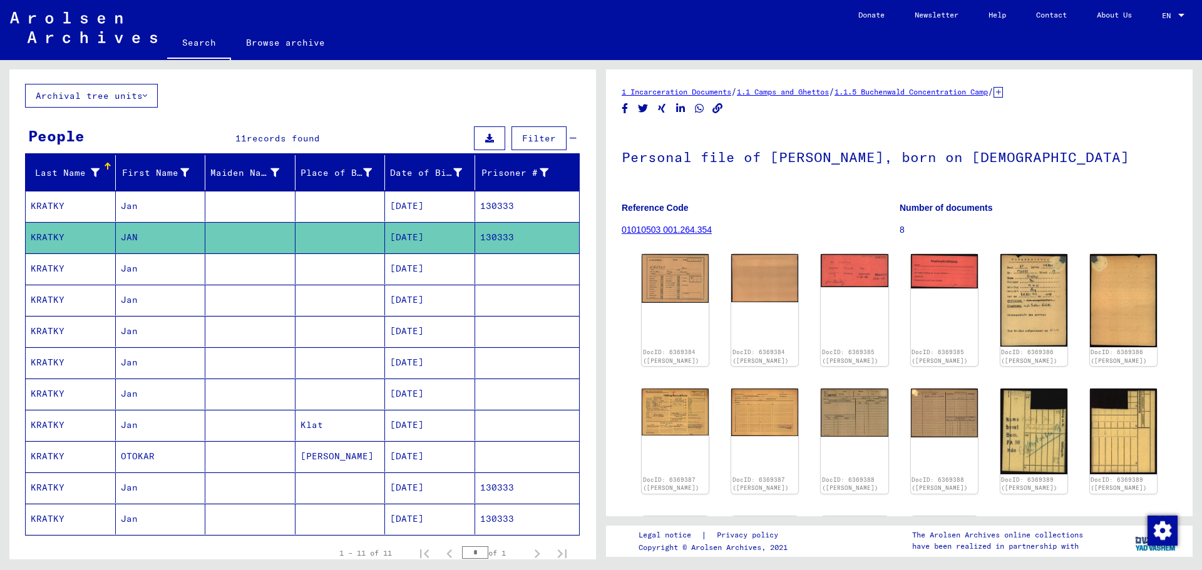
click at [414, 481] on mat-cell "[DATE]" at bounding box center [430, 488] width 90 height 31
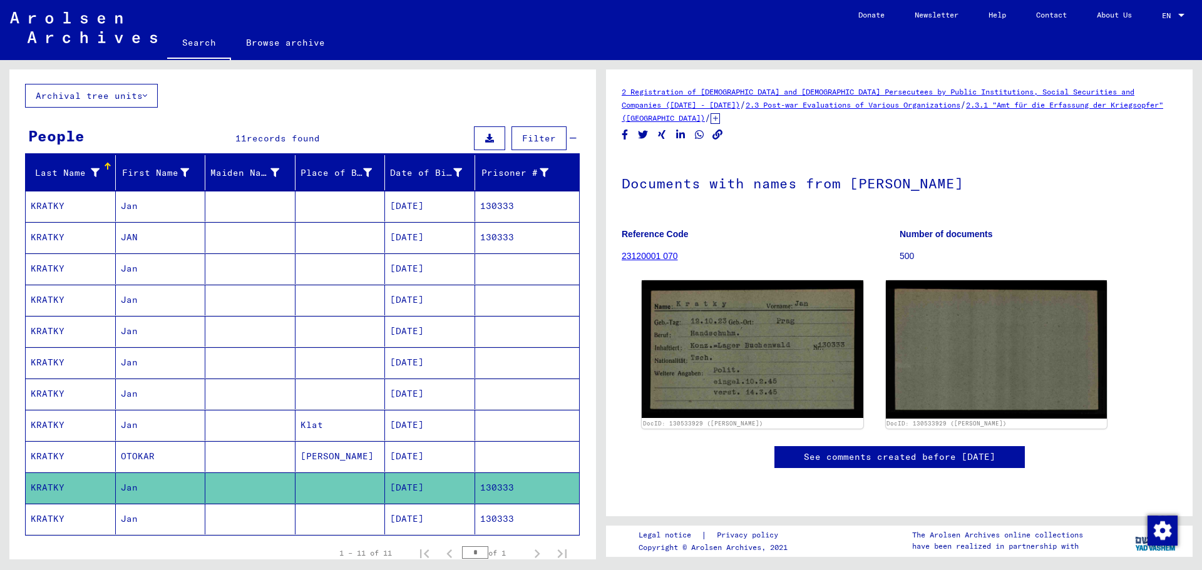
click at [411, 515] on mat-cell "[DATE]" at bounding box center [430, 519] width 90 height 31
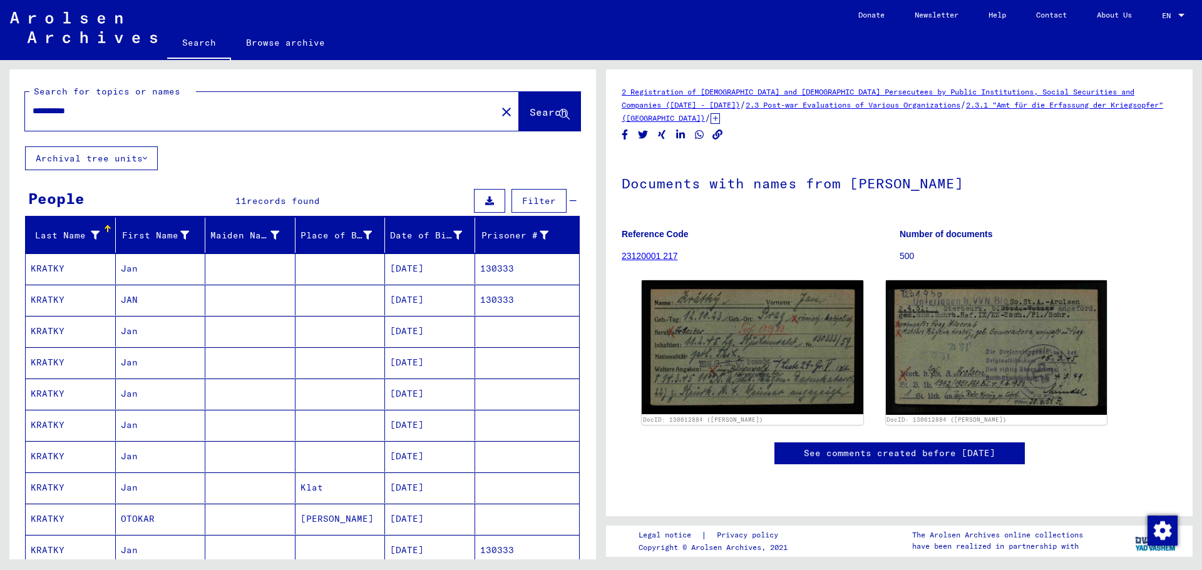
drag, startPoint x: 105, startPoint y: 110, endPoint x: 0, endPoint y: 101, distance: 105.5
click at [0, 105] on div "**********" at bounding box center [300, 309] width 601 height 499
paste input "text"
type input "**********"
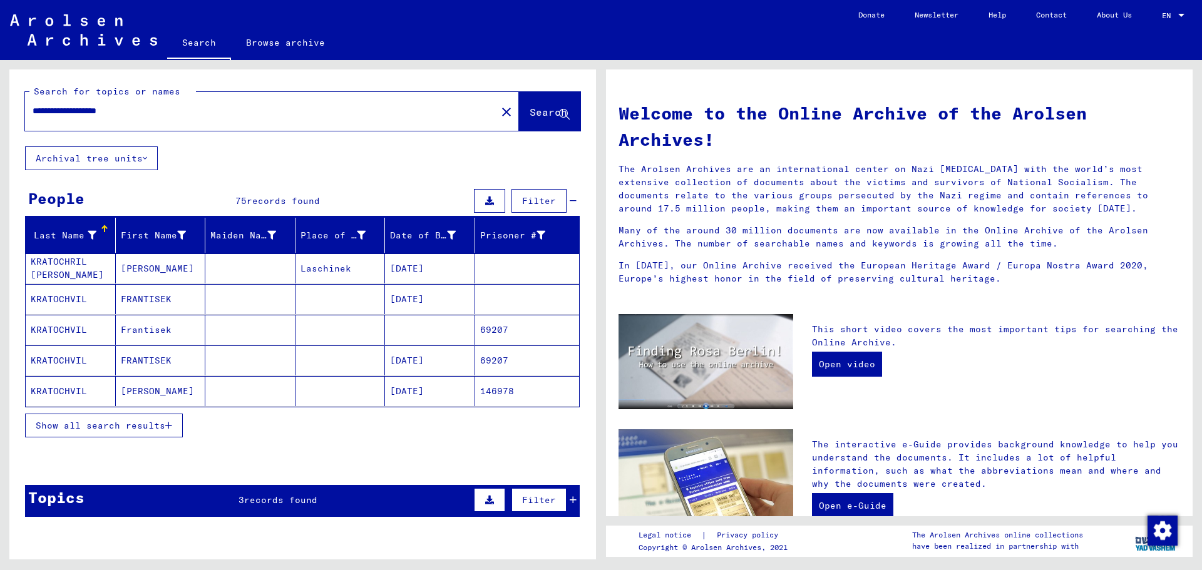
click at [73, 428] on span "Show all search results" at bounding box center [101, 425] width 130 height 11
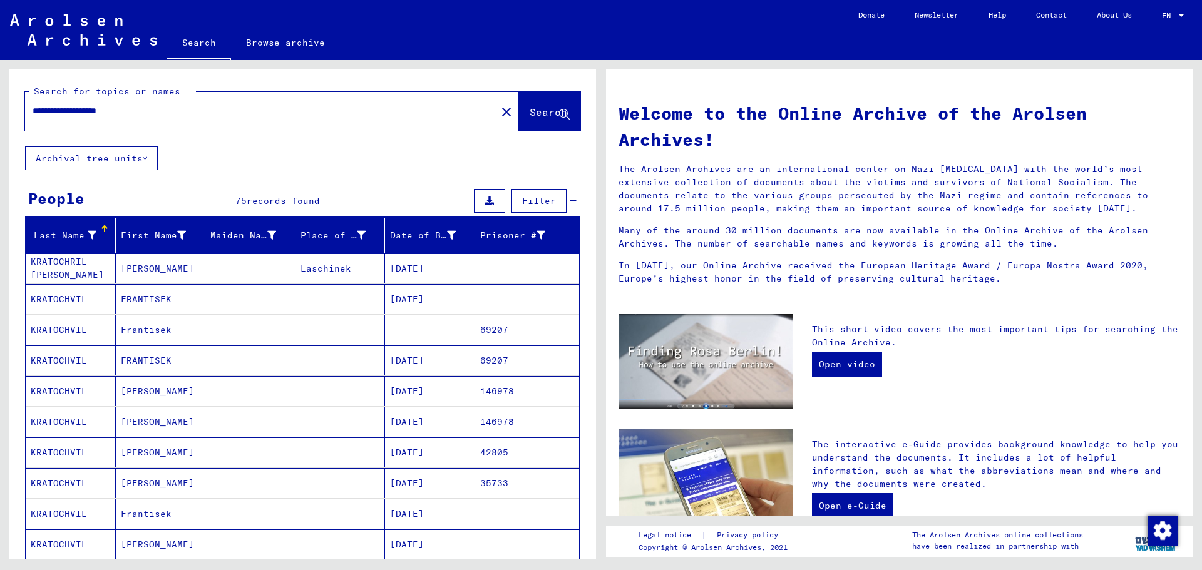
click at [419, 482] on mat-cell "[DATE]" at bounding box center [430, 483] width 90 height 30
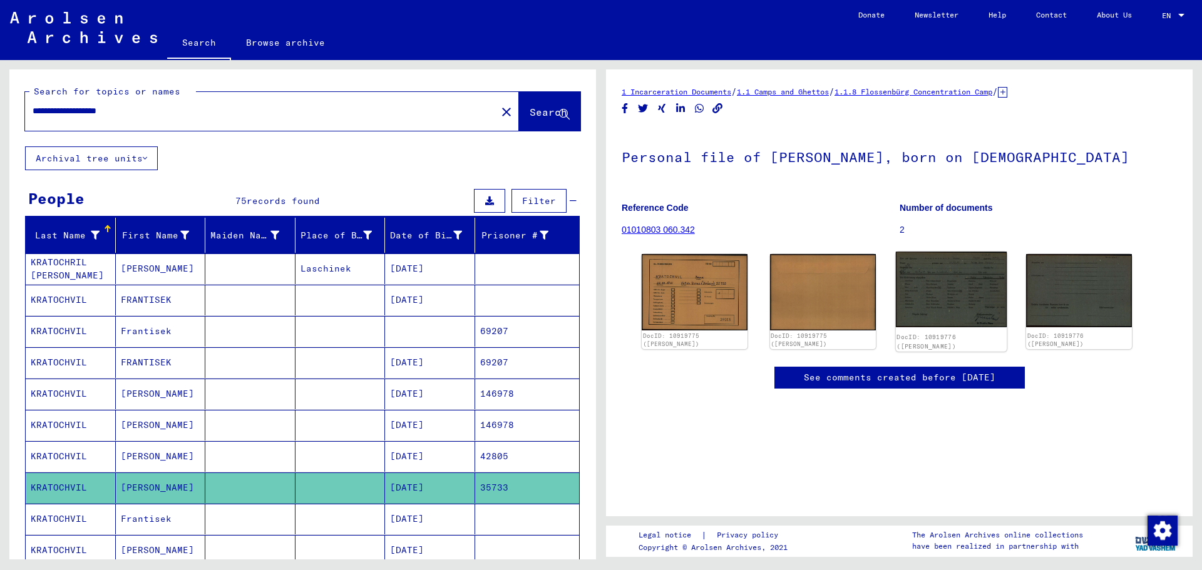
click at [946, 279] on img at bounding box center [950, 290] width 111 height 76
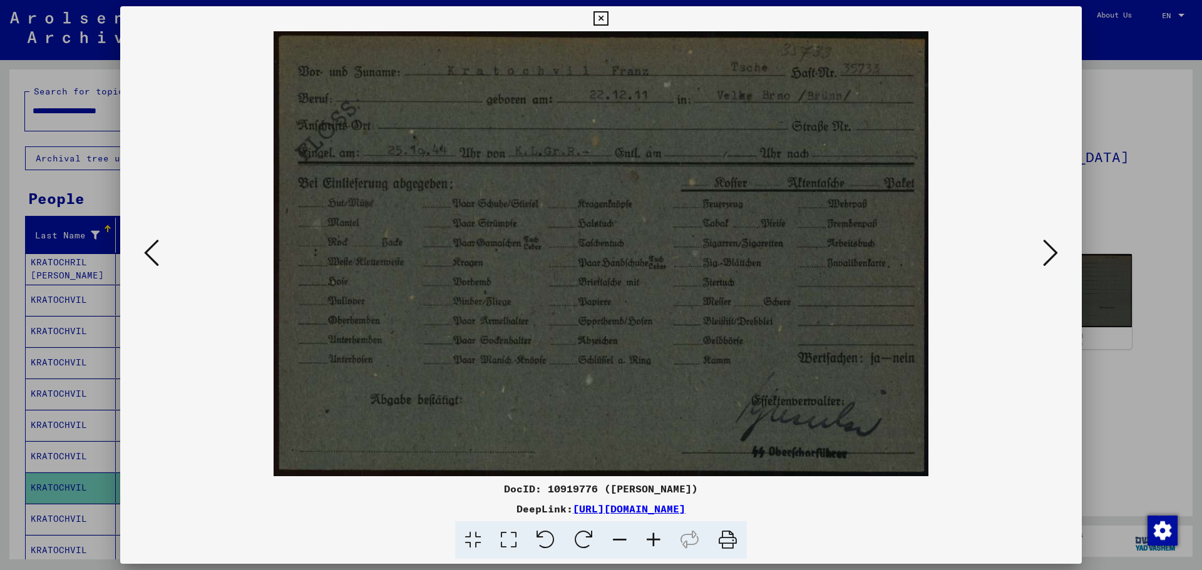
click at [1144, 385] on div at bounding box center [601, 285] width 1202 height 570
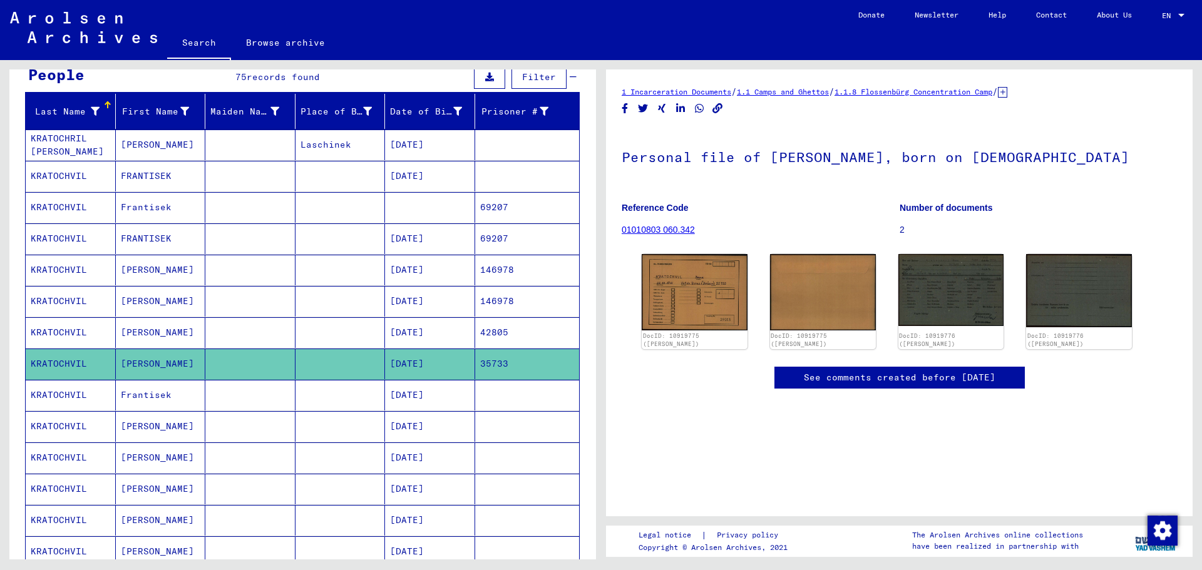
scroll to position [125, 0]
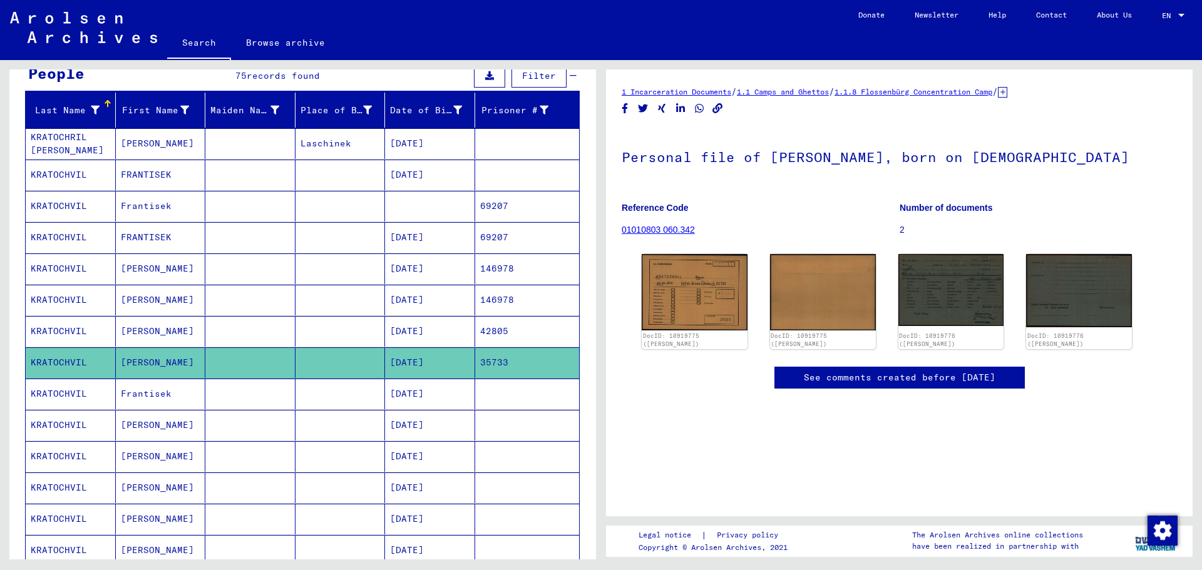
click at [427, 419] on mat-cell "[DATE]" at bounding box center [430, 425] width 90 height 31
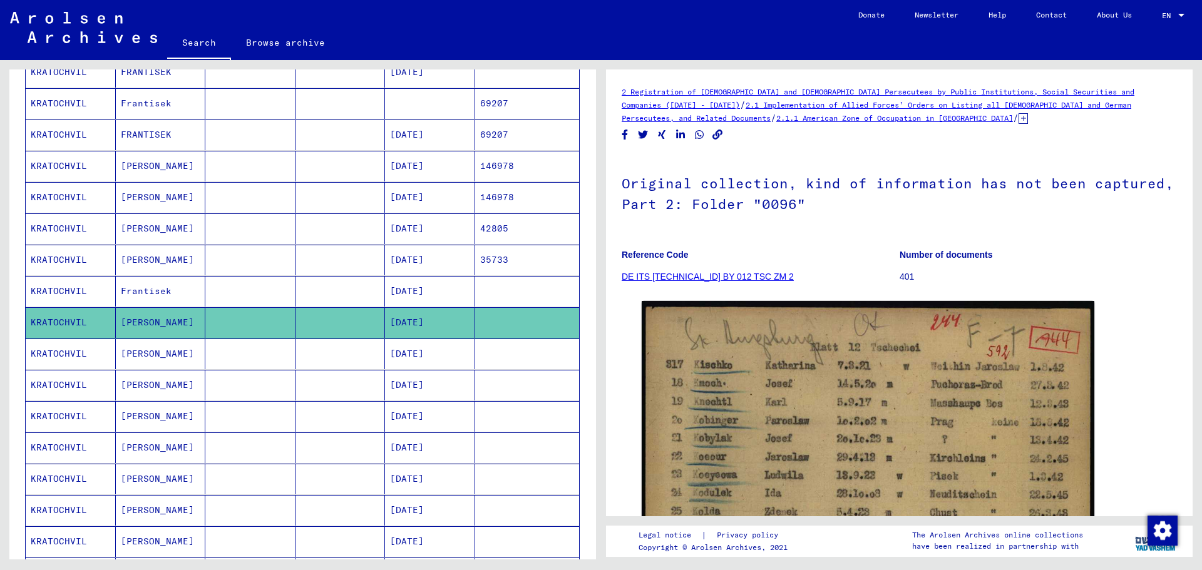
scroll to position [250, 0]
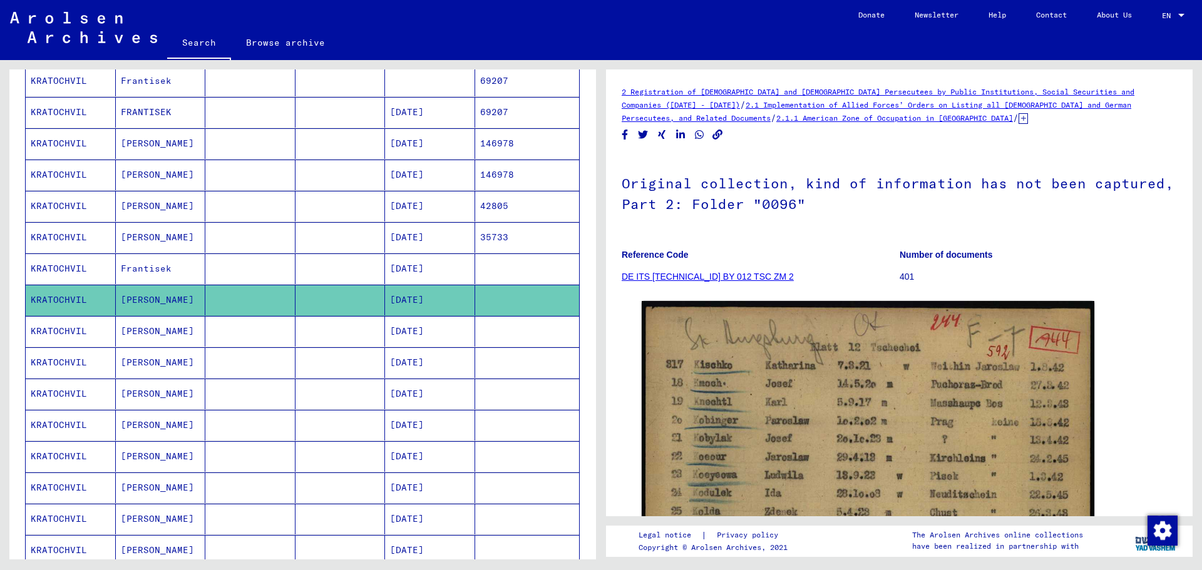
click at [434, 327] on mat-cell "[DATE]" at bounding box center [430, 331] width 90 height 31
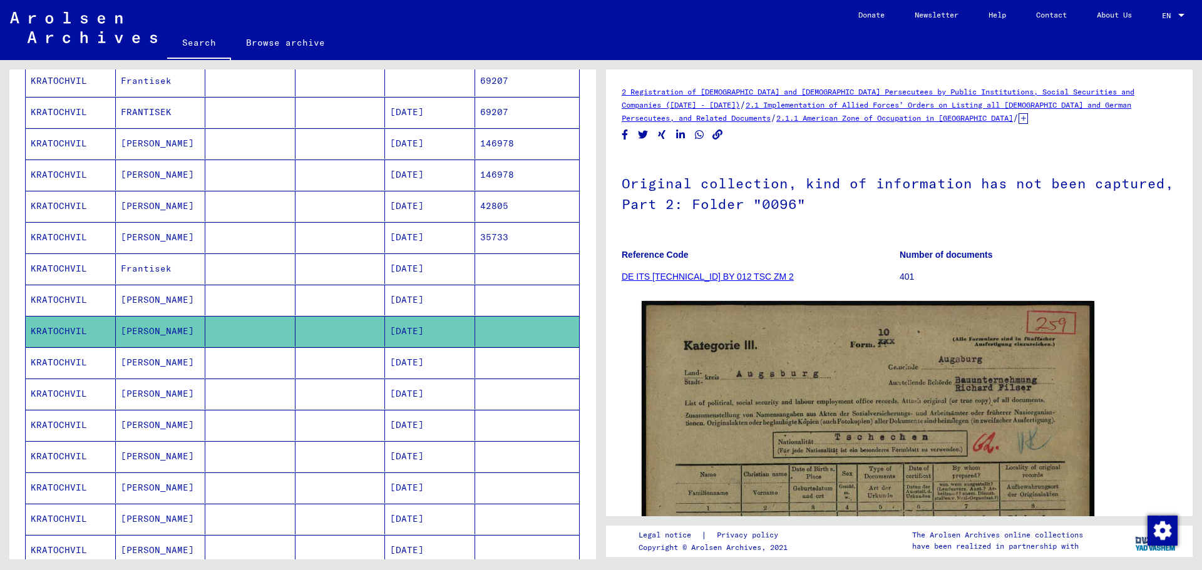
click at [429, 360] on mat-cell "[DATE]" at bounding box center [430, 362] width 90 height 31
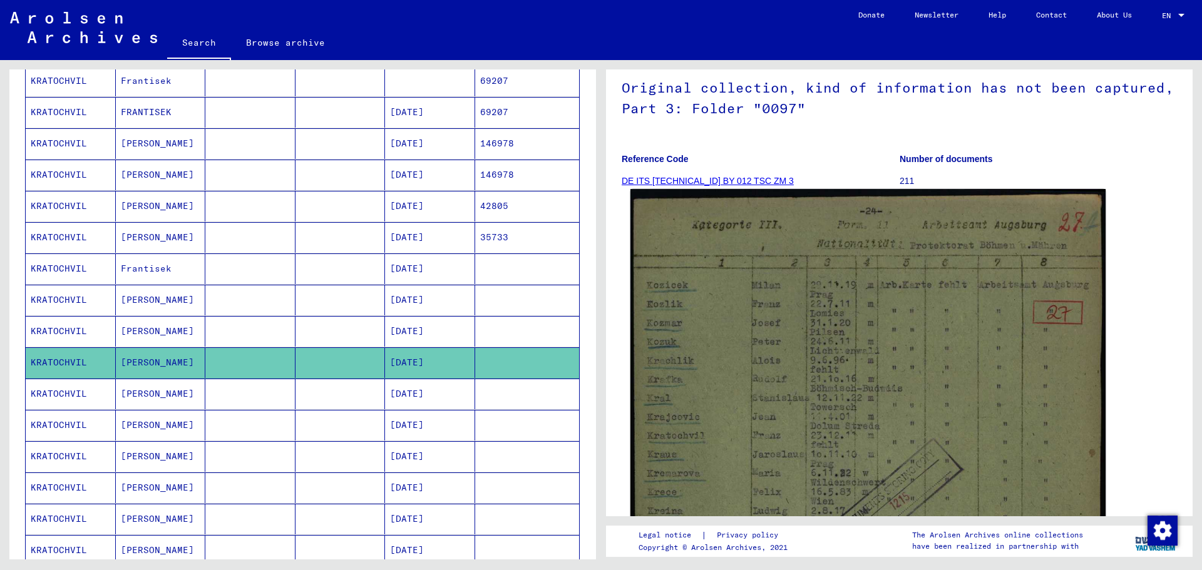
scroll to position [125, 0]
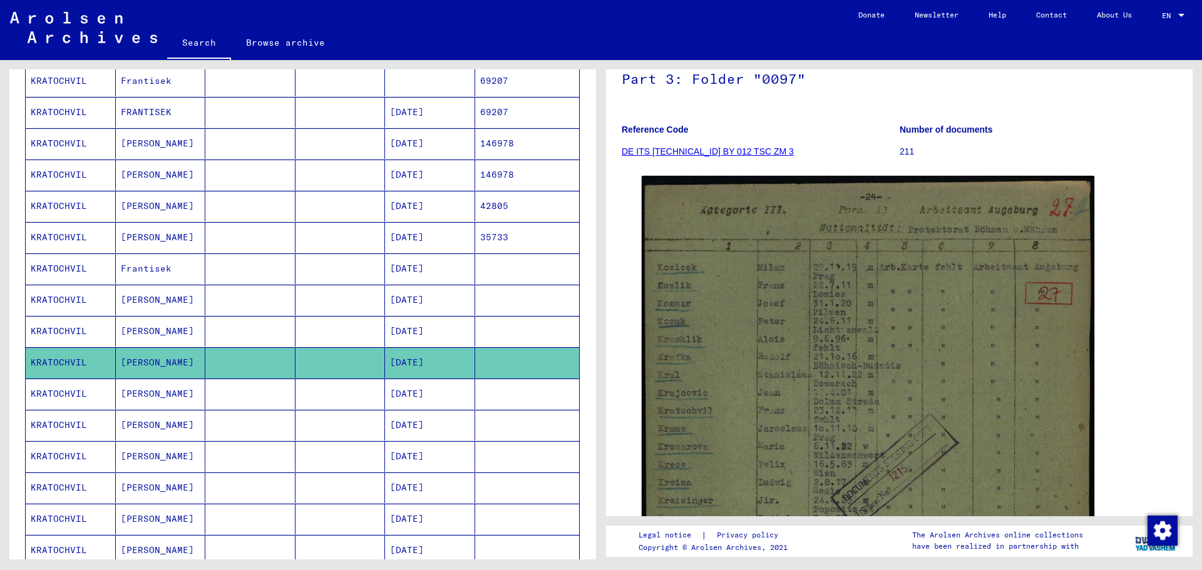
click at [428, 327] on mat-cell "[DATE]" at bounding box center [430, 331] width 90 height 31
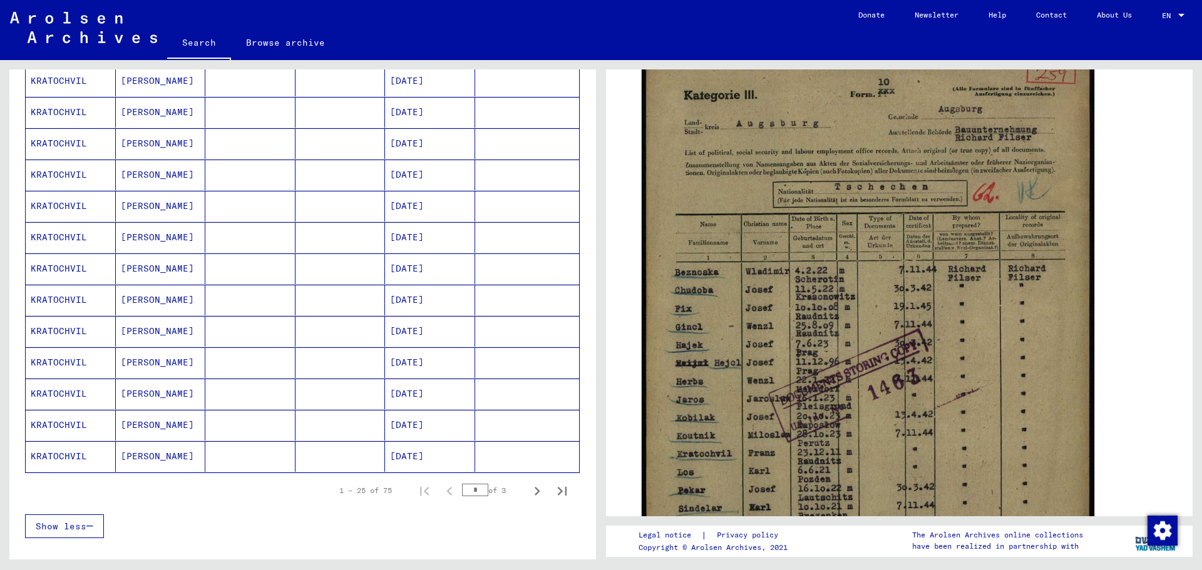
scroll to position [626, 0]
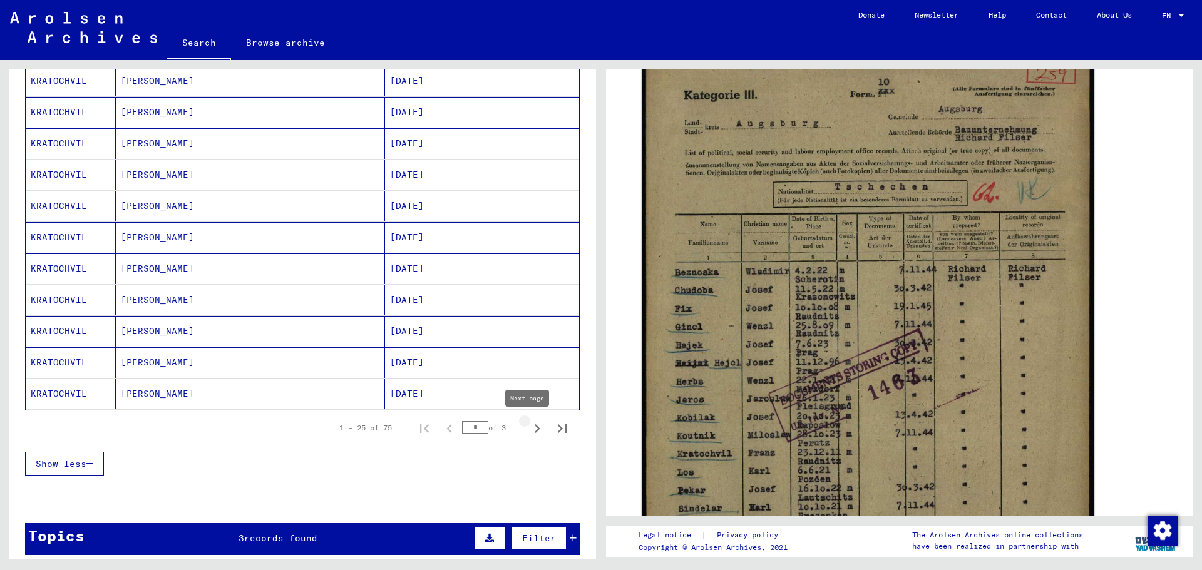
click at [528, 425] on icon "Next page" at bounding box center [537, 429] width 18 height 18
click at [530, 424] on icon "Next page" at bounding box center [537, 429] width 18 height 18
type input "*"
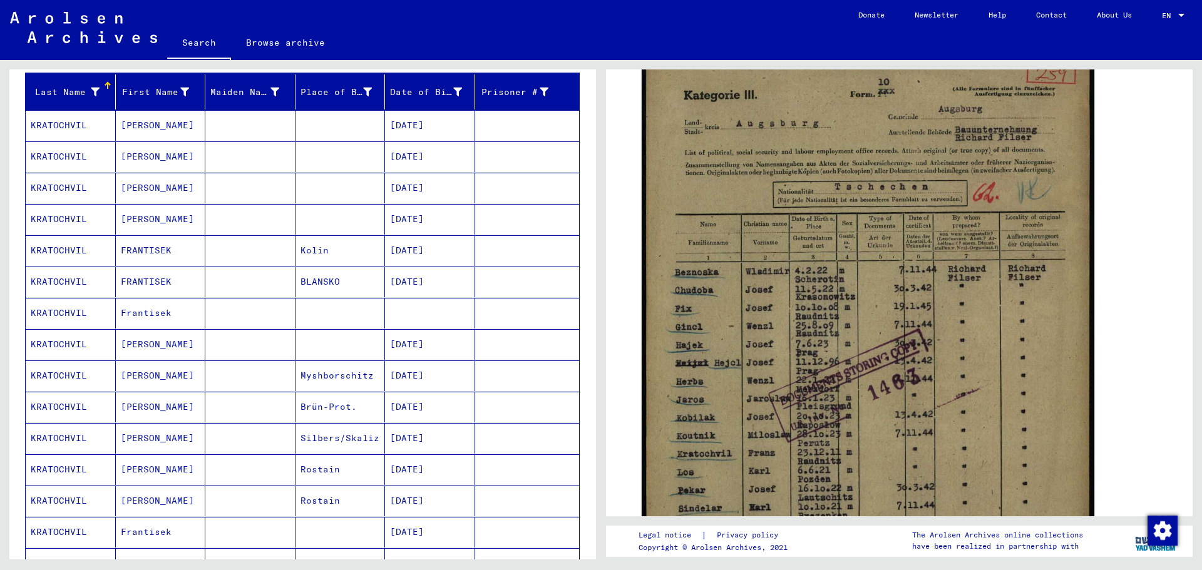
scroll to position [125, 0]
